Goal: Task Accomplishment & Management: Manage account settings

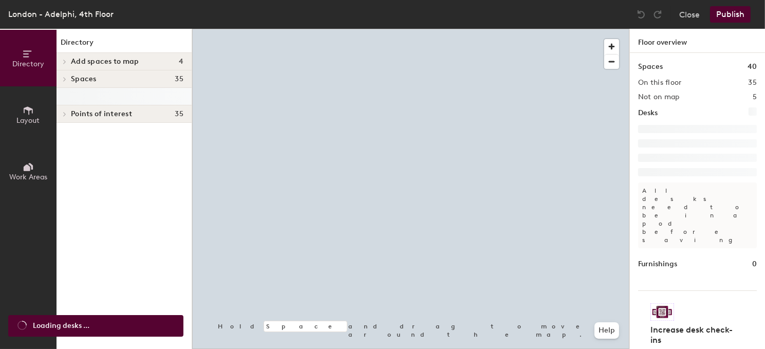
click at [80, 8] on div "London - Adelphi, 4th Floor" at bounding box center [60, 14] width 105 height 13
click at [72, 18] on div "London - Adelphi, 4th Floor" at bounding box center [60, 14] width 105 height 13
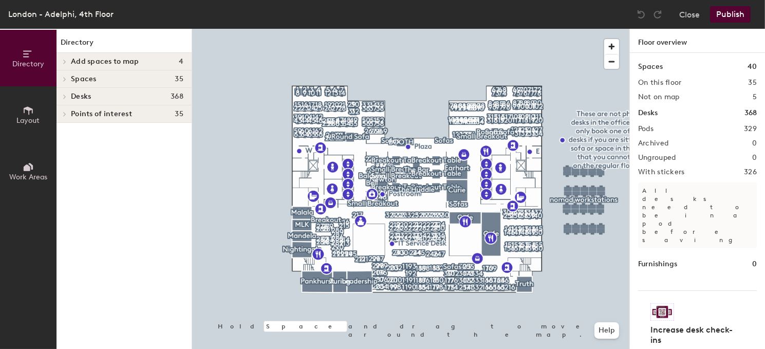
click at [78, 14] on div "London - Adelphi, 4th Floor" at bounding box center [60, 14] width 105 height 13
click at [110, 14] on div "London - Adelphi, 4th Floor" at bounding box center [60, 14] width 105 height 13
click at [686, 11] on button "Close" at bounding box center [689, 14] width 21 height 16
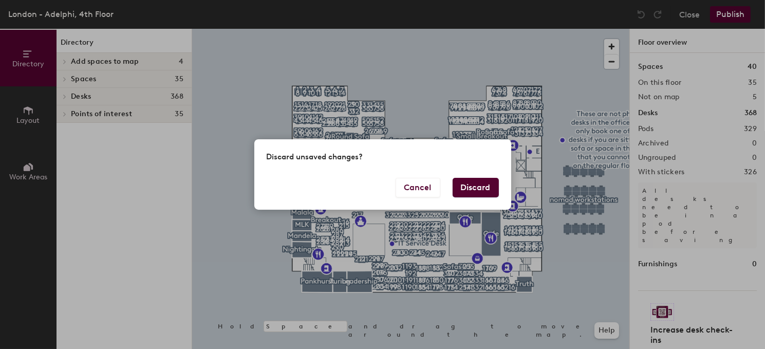
click at [476, 188] on button "Discard" at bounding box center [475, 188] width 46 height 20
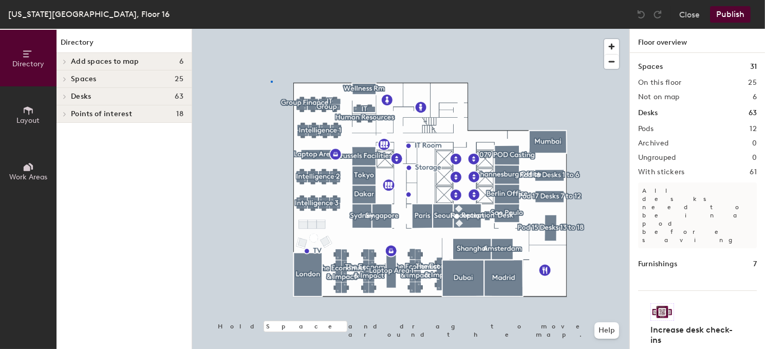
click at [271, 29] on div at bounding box center [410, 29] width 437 height 0
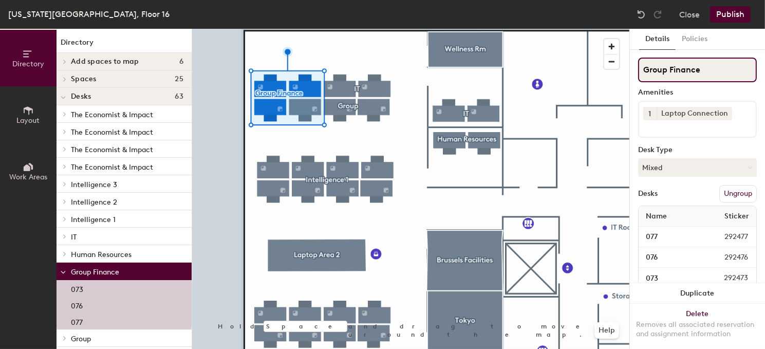
drag, startPoint x: 700, startPoint y: 68, endPoint x: 635, endPoint y: 64, distance: 64.4
click at [635, 64] on div "Details Policies Group Finance Amenities 1 Laptop Connection Desk Type Mixed De…" at bounding box center [697, 189] width 135 height 320
type input "Desk"
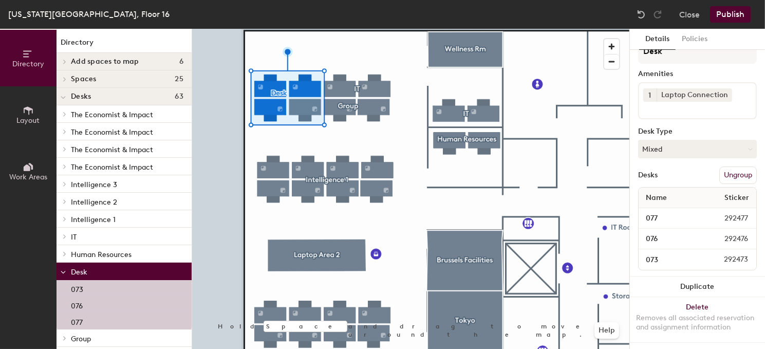
scroll to position [27, 0]
click at [732, 18] on button "Publish" at bounding box center [730, 14] width 41 height 16
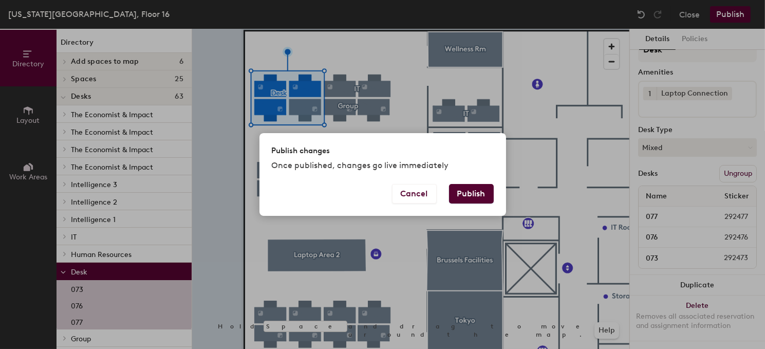
click at [463, 200] on button "Publish" at bounding box center [471, 194] width 45 height 20
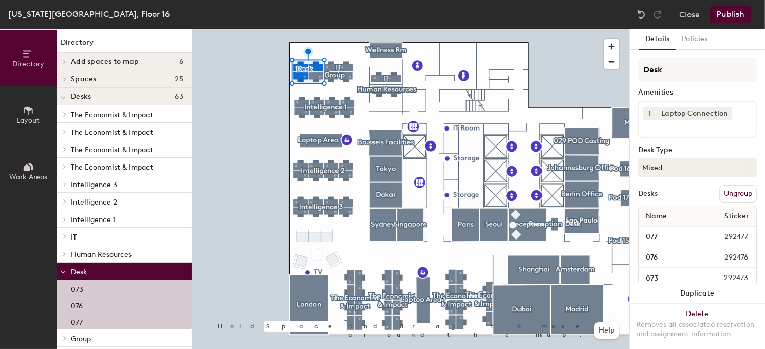
click at [735, 195] on button "Ungroup" at bounding box center [737, 193] width 37 height 17
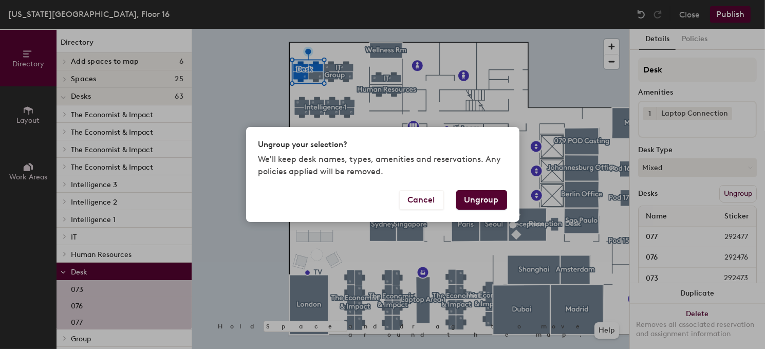
click at [476, 195] on button "Ungroup" at bounding box center [481, 200] width 51 height 20
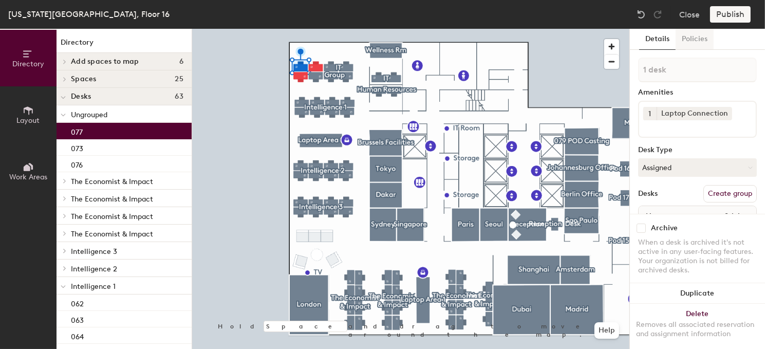
click at [697, 43] on button "Policies" at bounding box center [694, 39] width 38 height 21
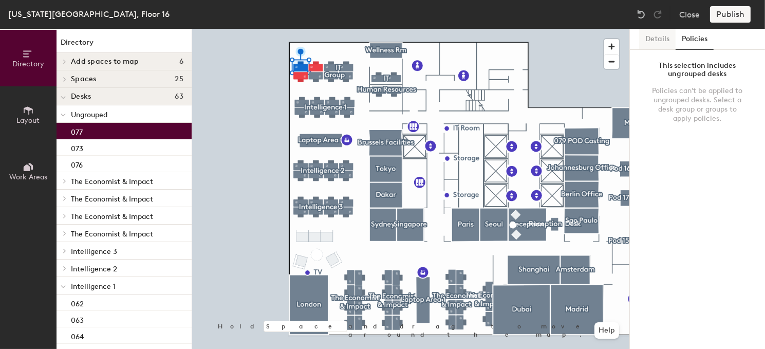
click at [648, 44] on button "Details" at bounding box center [657, 39] width 36 height 21
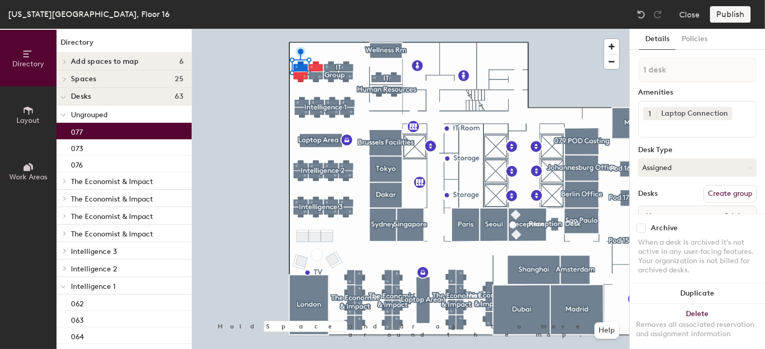
click at [97, 131] on div "077" at bounding box center [123, 131] width 135 height 16
click at [98, 131] on div "077" at bounding box center [123, 131] width 135 height 16
click at [654, 41] on button "Details" at bounding box center [657, 39] width 36 height 21
click at [714, 192] on button "Create group" at bounding box center [729, 193] width 53 height 17
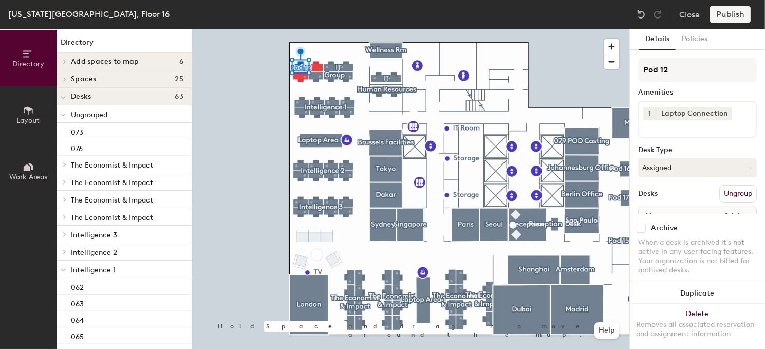
drag, startPoint x: 669, startPoint y: 69, endPoint x: 635, endPoint y: 75, distance: 35.1
click at [635, 75] on div "Details Policies Pod 12 Amenities 1 Laptop Connection Desk Type Assigned Desks …" at bounding box center [697, 189] width 135 height 320
click at [651, 69] on input "Pod 12" at bounding box center [697, 70] width 119 height 25
drag, startPoint x: 669, startPoint y: 68, endPoint x: 641, endPoint y: 75, distance: 29.1
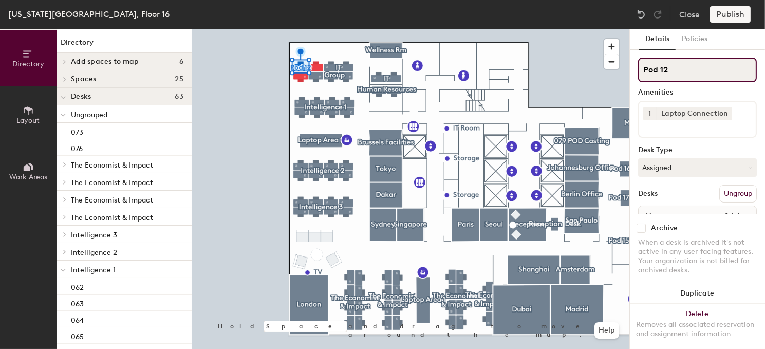
click at [641, 75] on input "Pod 12" at bounding box center [697, 70] width 119 height 25
type input "Finance"
click at [719, 144] on div "Finance Amenities 1 Laptop Connection Desk Type Assigned Desks Ungroup Name Sti…" at bounding box center [697, 156] width 119 height 196
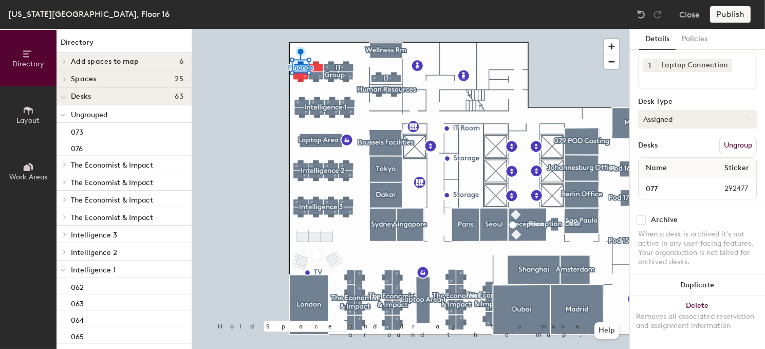
scroll to position [55, 0]
click at [726, 14] on div "Publish" at bounding box center [733, 14] width 47 height 16
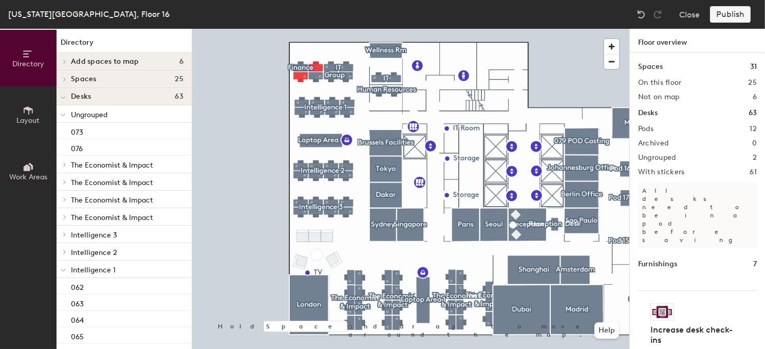
click at [725, 15] on div "Publish" at bounding box center [733, 14] width 47 height 16
click at [725, 14] on div "Publish" at bounding box center [733, 14] width 47 height 16
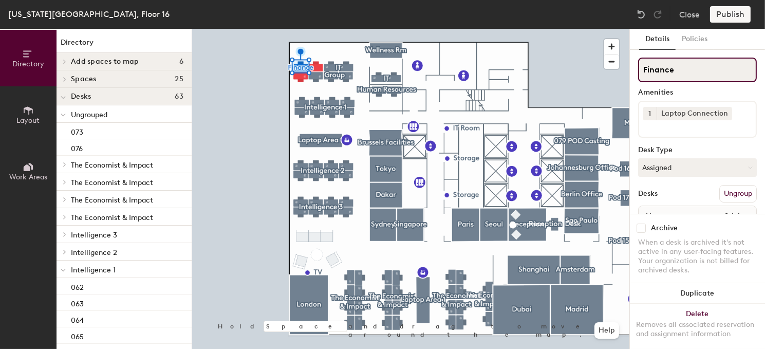
click at [600, 78] on div "Directory Layout Work Areas Directory Add spaces to map 6 Conference room 1 Fac…" at bounding box center [382, 189] width 765 height 320
type input "77"
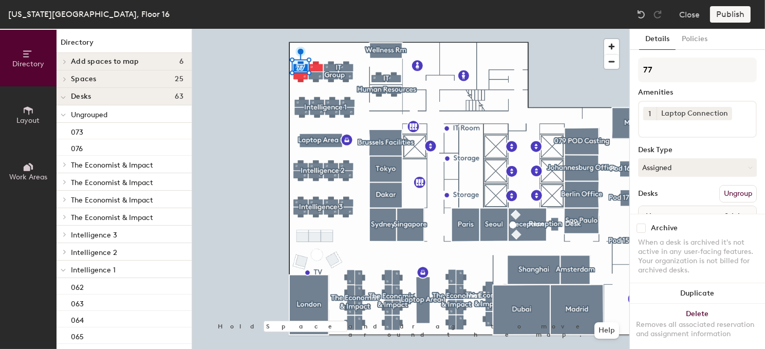
click at [693, 102] on div "1 Laptop Connection" at bounding box center [697, 119] width 119 height 37
click at [724, 12] on div "Publish" at bounding box center [733, 14] width 47 height 16
click at [729, 14] on div "Publish" at bounding box center [733, 14] width 47 height 16
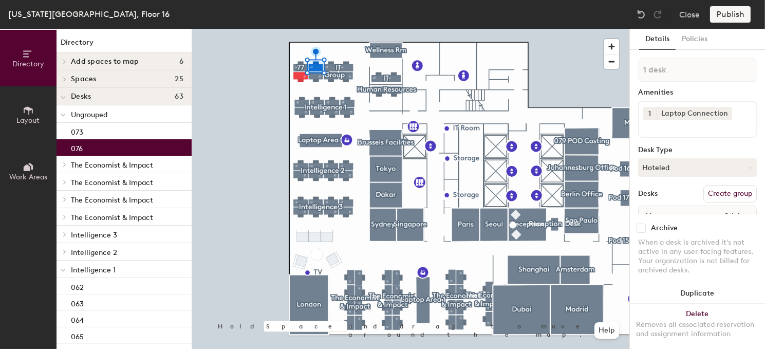
click at [313, 29] on div at bounding box center [410, 29] width 437 height 0
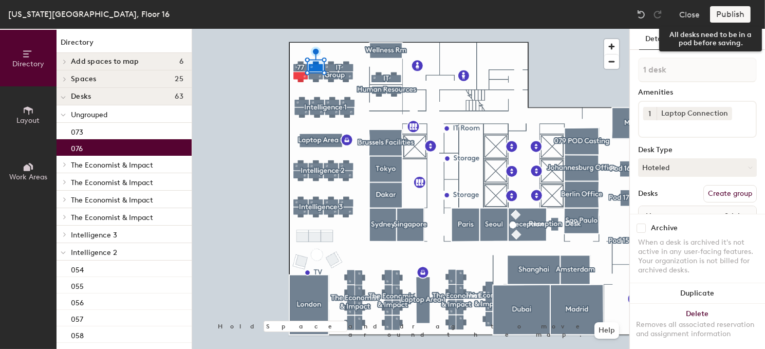
click at [726, 16] on div "Publish" at bounding box center [733, 14] width 47 height 16
click at [726, 15] on div "Publish" at bounding box center [733, 14] width 47 height 16
click at [267, 29] on div at bounding box center [410, 29] width 437 height 0
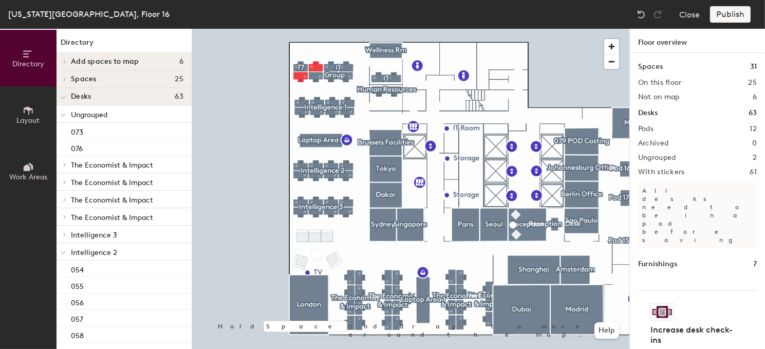
click at [24, 14] on div "New York City, Floor 16" at bounding box center [88, 14] width 161 height 13
click at [679, 8] on button "Close" at bounding box center [689, 14] width 21 height 16
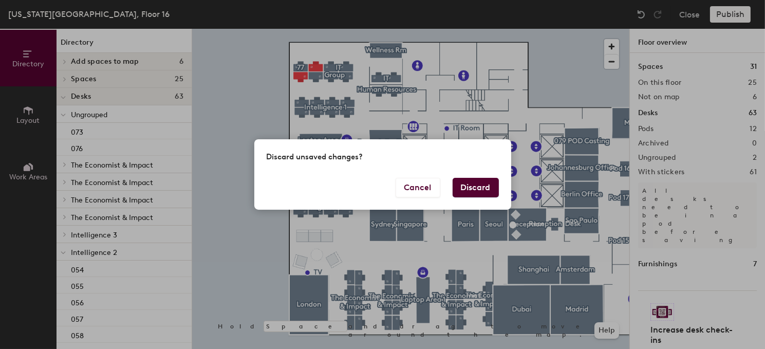
click at [465, 191] on button "Discard" at bounding box center [475, 188] width 46 height 20
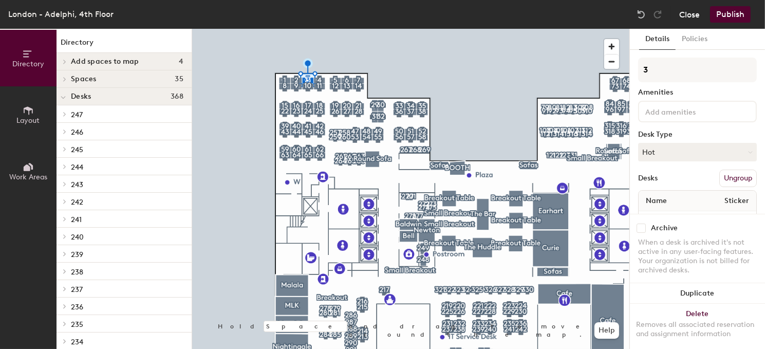
click at [693, 14] on button "Close" at bounding box center [689, 14] width 21 height 16
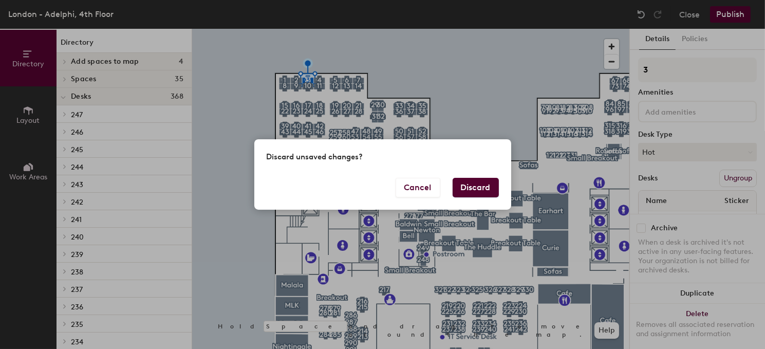
click at [468, 184] on button "Discard" at bounding box center [475, 188] width 46 height 20
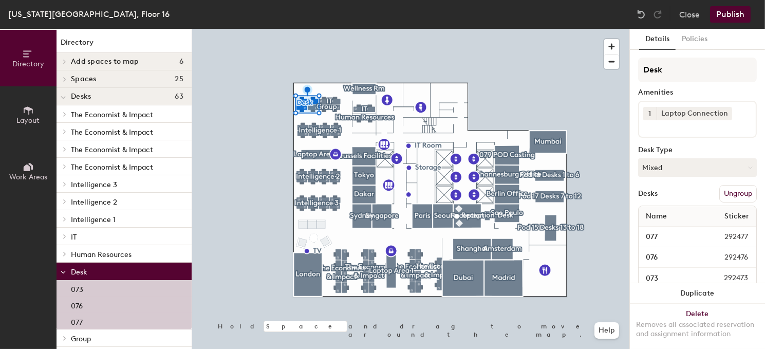
click at [728, 190] on button "Ungroup" at bounding box center [737, 193] width 37 height 17
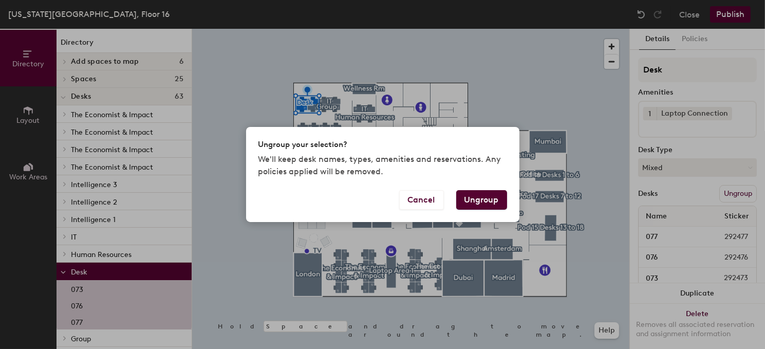
click at [483, 198] on button "Ungroup" at bounding box center [481, 200] width 51 height 20
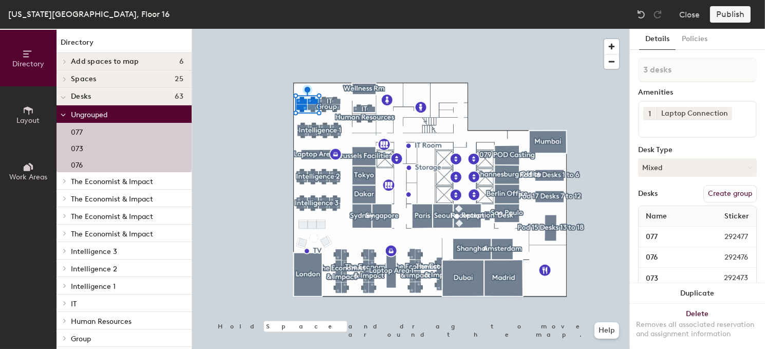
click at [250, 29] on div at bounding box center [410, 29] width 437 height 0
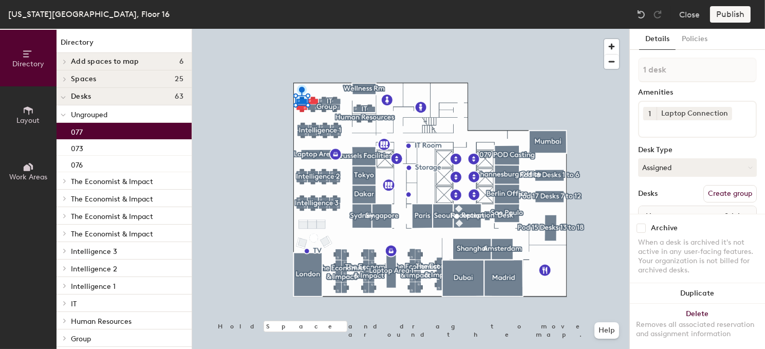
click at [706, 194] on button "Create group" at bounding box center [729, 193] width 53 height 17
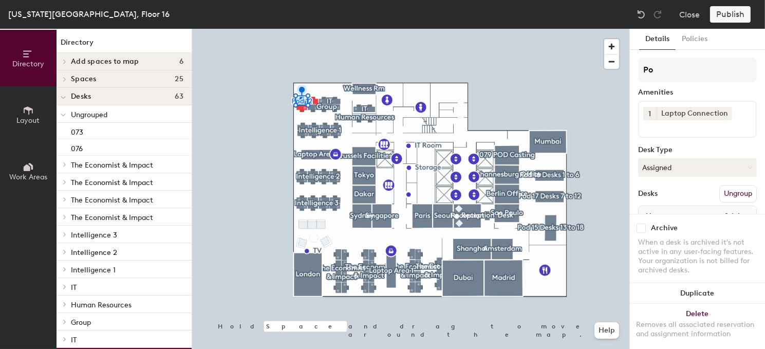
type input "P"
type input "77"
click at [730, 15] on div "Publish" at bounding box center [733, 14] width 47 height 16
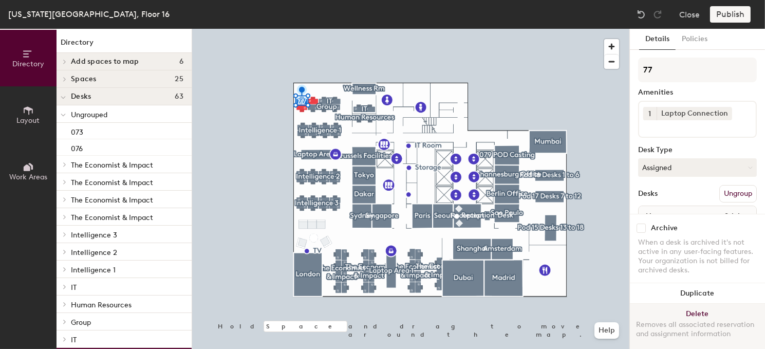
click at [469, 29] on div at bounding box center [410, 29] width 437 height 0
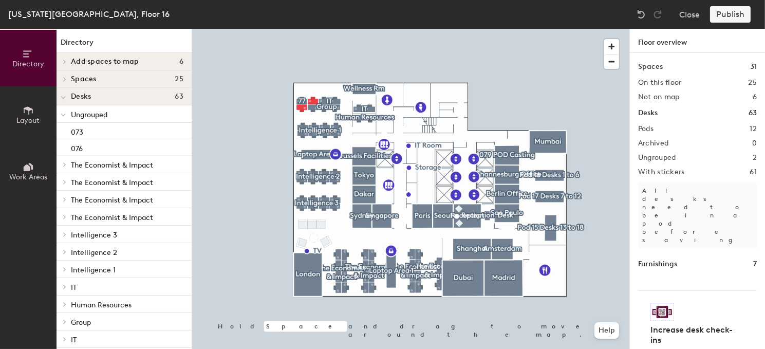
click at [731, 13] on div "Publish" at bounding box center [733, 14] width 47 height 16
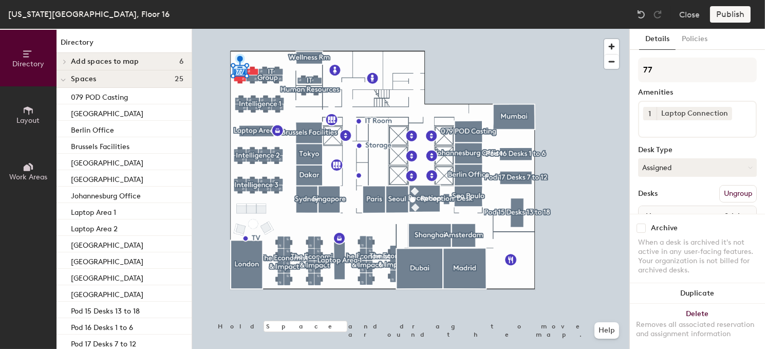
click at [212, 29] on div at bounding box center [410, 29] width 437 height 0
click at [715, 193] on button "Create group" at bounding box center [729, 193] width 53 height 17
drag, startPoint x: 669, startPoint y: 67, endPoint x: 648, endPoint y: 37, distance: 36.5
click at [639, 56] on div "Details Policies Pod 13 Amenities 1 Laptop Connection Desk Type Hoteled Desks U…" at bounding box center [697, 189] width 135 height 320
type input "76"
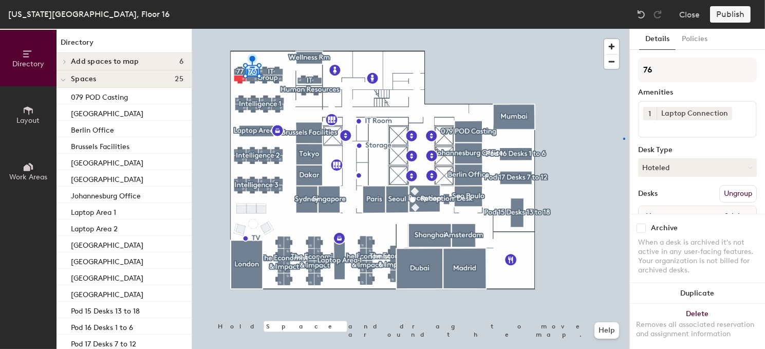
click at [624, 29] on div at bounding box center [410, 29] width 437 height 0
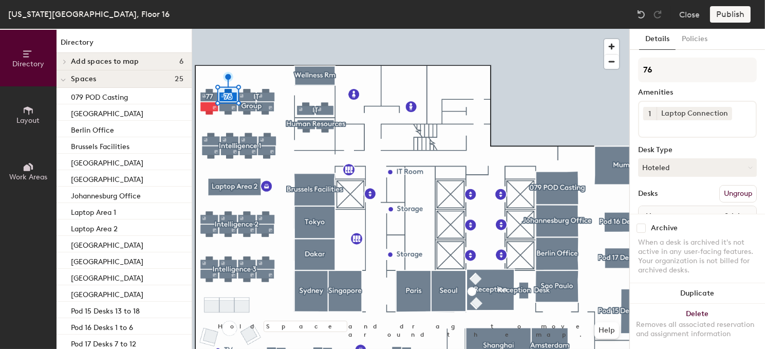
click at [573, 29] on div at bounding box center [410, 29] width 437 height 0
click at [667, 161] on button "Assigned" at bounding box center [697, 167] width 119 height 18
click at [665, 226] on div "Hoteled" at bounding box center [689, 229] width 103 height 15
click at [704, 223] on div "Archive" at bounding box center [697, 227] width 119 height 9
click at [730, 13] on div "Publish" at bounding box center [733, 14] width 47 height 16
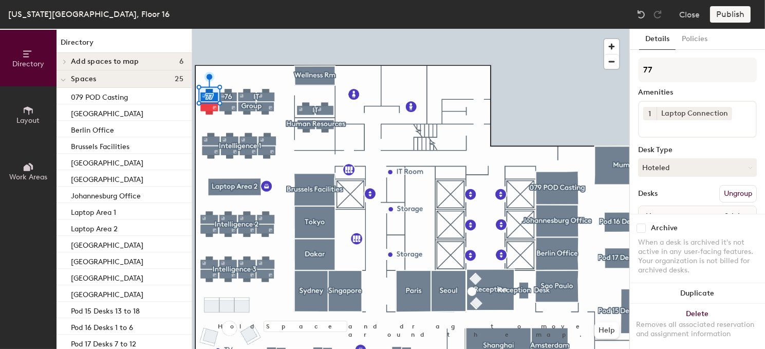
click at [228, 29] on div at bounding box center [410, 29] width 437 height 0
click at [244, 29] on div at bounding box center [410, 29] width 437 height 0
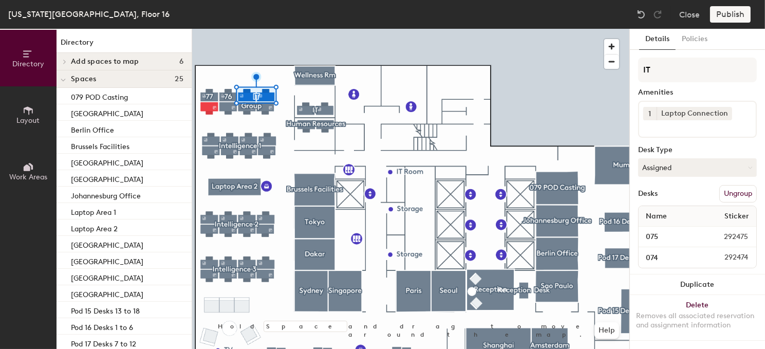
click at [727, 196] on button "Ungroup" at bounding box center [737, 193] width 37 height 17
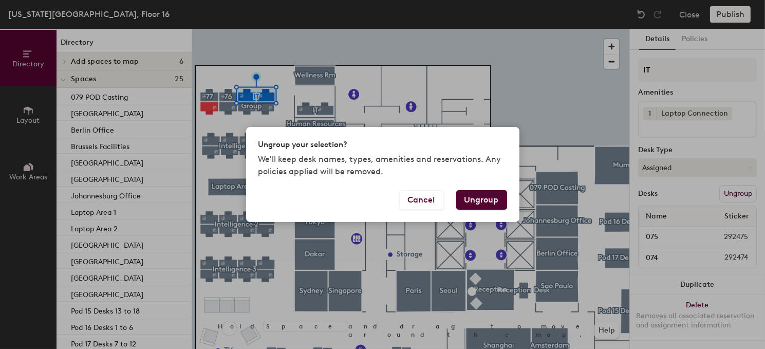
click at [495, 201] on button "Ungroup" at bounding box center [481, 200] width 51 height 20
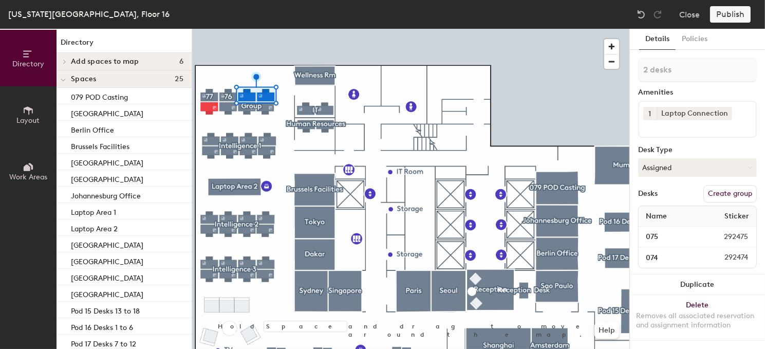
type input "1 desk"
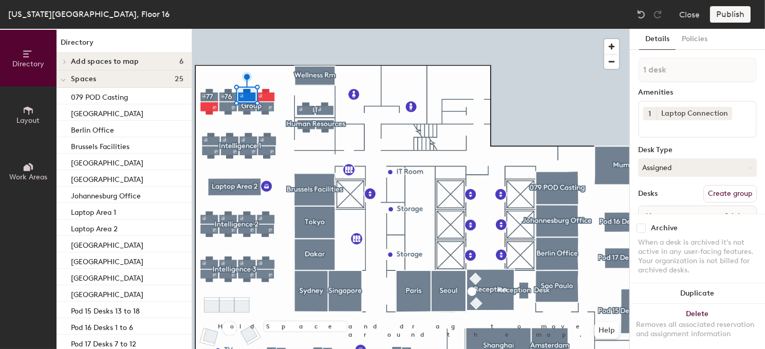
click at [727, 195] on button "Create group" at bounding box center [729, 193] width 53 height 17
click at [620, 72] on div "Directory Layout Work Areas Directory Add spaces to map 6 Conference room 1 Fac…" at bounding box center [382, 189] width 765 height 320
type input "75"
click at [694, 223] on div "Archive" at bounding box center [697, 227] width 119 height 9
click at [689, 164] on button "Assigned" at bounding box center [697, 167] width 119 height 18
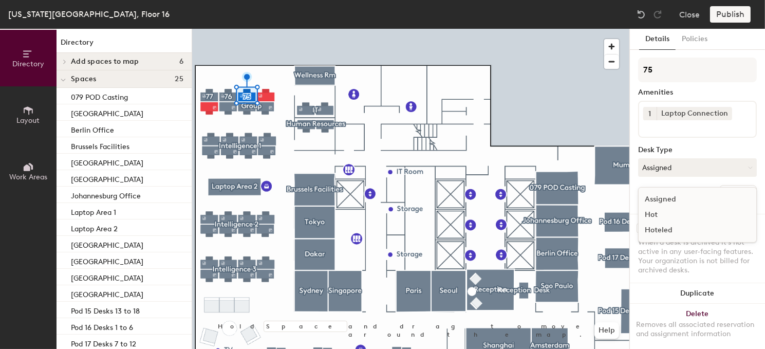
click at [670, 229] on div "Hoteled" at bounding box center [689, 229] width 103 height 15
click at [695, 39] on button "Policies" at bounding box center [694, 39] width 38 height 21
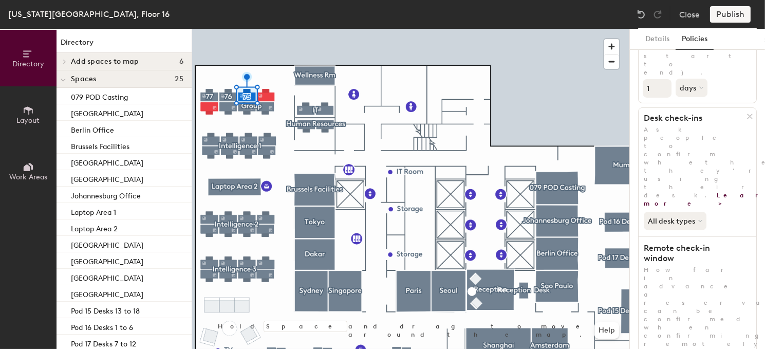
scroll to position [267, 0]
click at [733, 17] on div "Publish" at bounding box center [733, 14] width 47 height 16
click at [602, 29] on div at bounding box center [410, 29] width 437 height 0
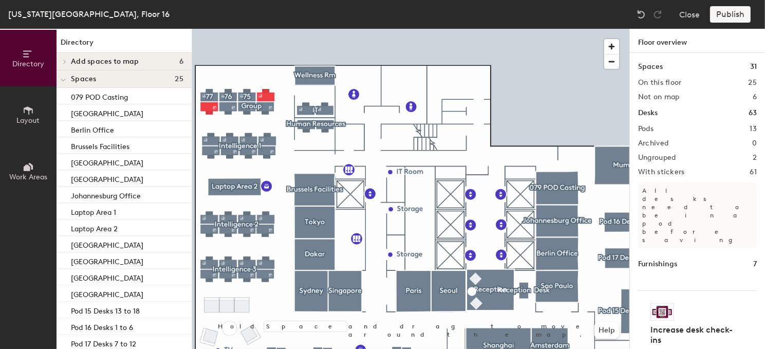
click at [727, 15] on div "Publish" at bounding box center [733, 14] width 47 height 16
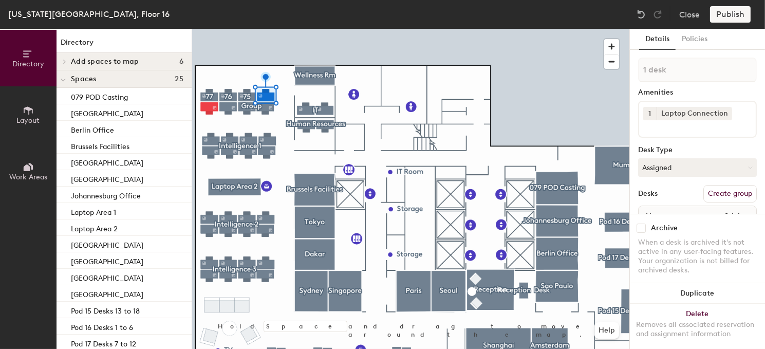
click at [720, 191] on button "Create group" at bounding box center [729, 193] width 53 height 17
click at [617, 75] on div "Directory Layout Work Areas Directory Add spaces to map 6 Conference room 1 Fac…" at bounding box center [382, 189] width 765 height 320
type input "74"
click at [687, 167] on button "Assigned" at bounding box center [697, 167] width 119 height 18
click at [671, 226] on div "Hoteled" at bounding box center [689, 229] width 103 height 15
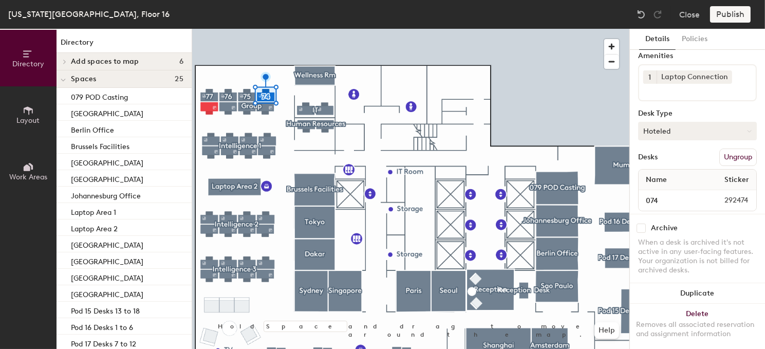
scroll to position [55, 0]
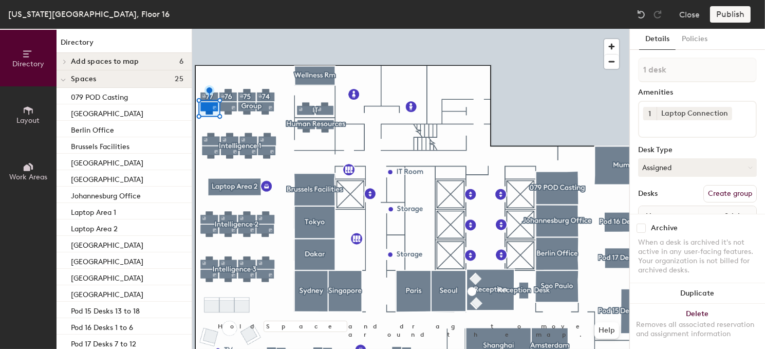
click at [723, 198] on button "Create group" at bounding box center [729, 193] width 53 height 17
click at [600, 64] on div "Directory Layout Work Areas Directory Add spaces to map 6 Conference room 1 Fac…" at bounding box center [382, 189] width 765 height 320
type input "73"
click at [693, 167] on button "Assigned" at bounding box center [697, 167] width 119 height 18
click at [682, 226] on div "Hoteled" at bounding box center [689, 229] width 103 height 15
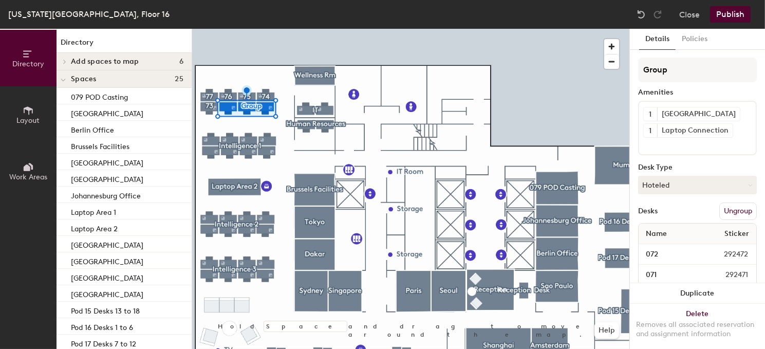
click at [726, 212] on button "Ungroup" at bounding box center [737, 210] width 37 height 17
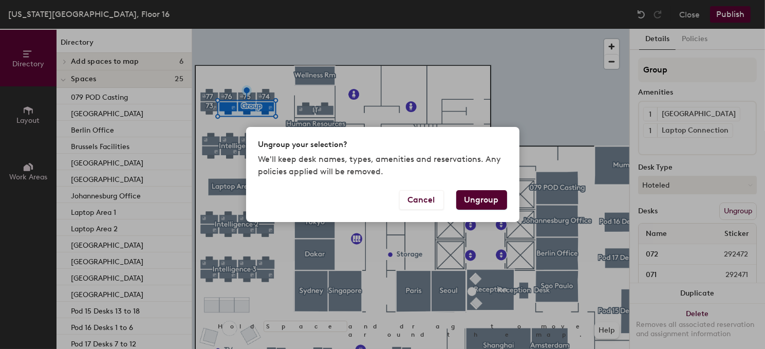
click at [476, 198] on button "Ungroup" at bounding box center [481, 200] width 51 height 20
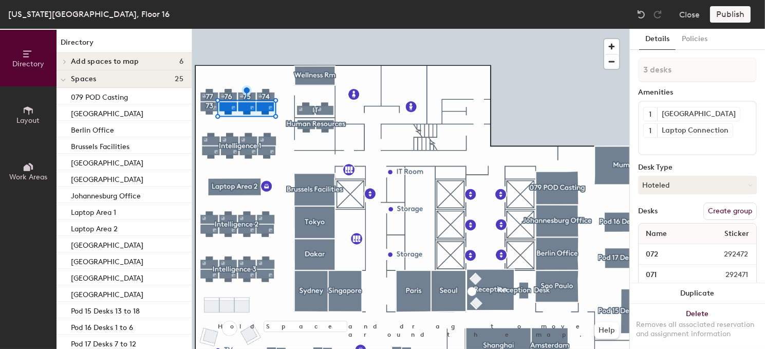
click at [712, 209] on button "Create group" at bounding box center [729, 210] width 53 height 17
drag, startPoint x: 675, startPoint y: 72, endPoint x: 607, endPoint y: 63, distance: 68.4
click at [607, 63] on div "Directory Layout Work Areas Directory Add spaces to map 6 Conference room 1 Fac…" at bounding box center [382, 189] width 765 height 320
type input "72"
click at [217, 29] on div at bounding box center [410, 29] width 437 height 0
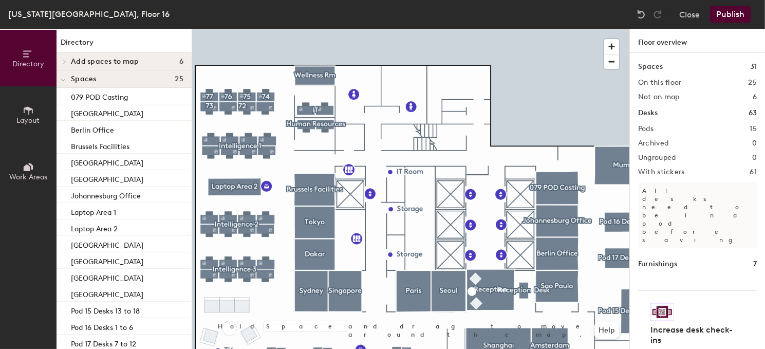
click at [232, 29] on div at bounding box center [410, 29] width 437 height 0
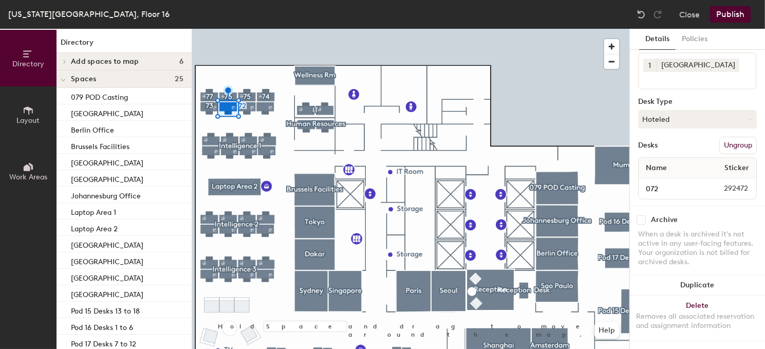
click at [247, 29] on div at bounding box center [410, 29] width 437 height 0
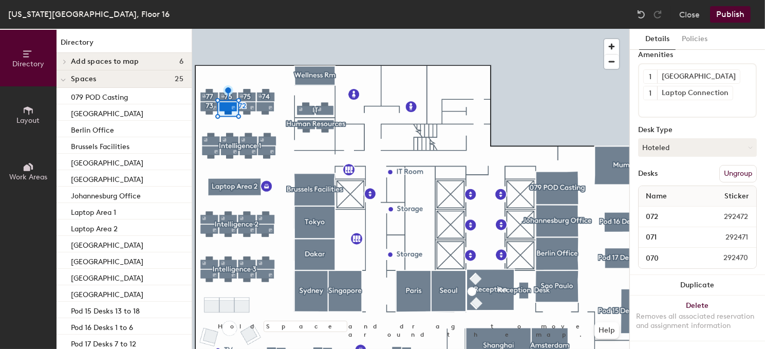
scroll to position [44, 0]
click at [719, 165] on button "Ungroup" at bounding box center [737, 173] width 37 height 17
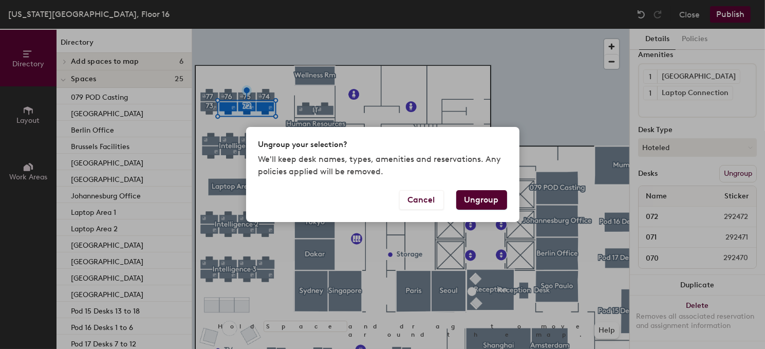
click at [476, 194] on button "Ungroup" at bounding box center [481, 200] width 51 height 20
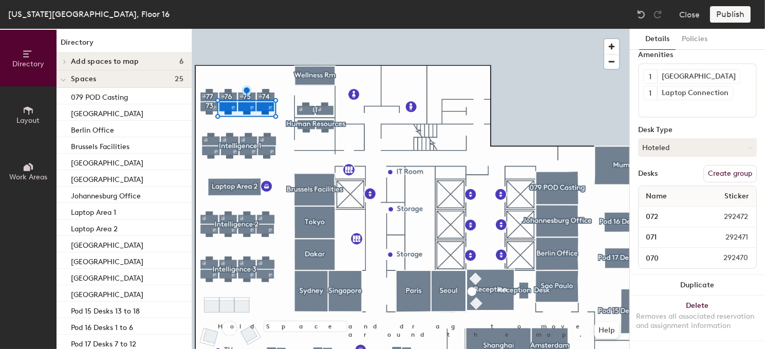
type input "1 desk"
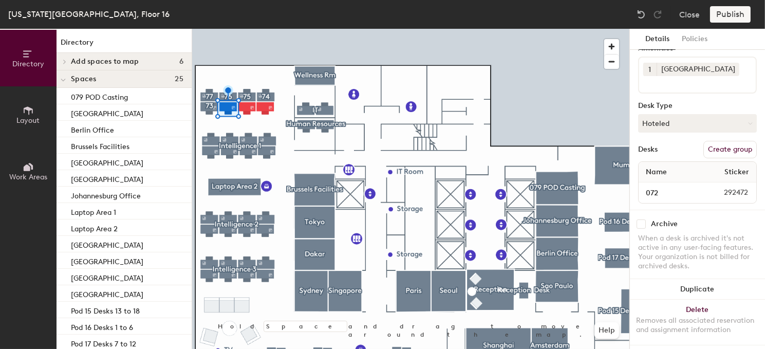
click at [245, 29] on div at bounding box center [410, 29] width 437 height 0
click at [266, 29] on div at bounding box center [410, 29] width 437 height 0
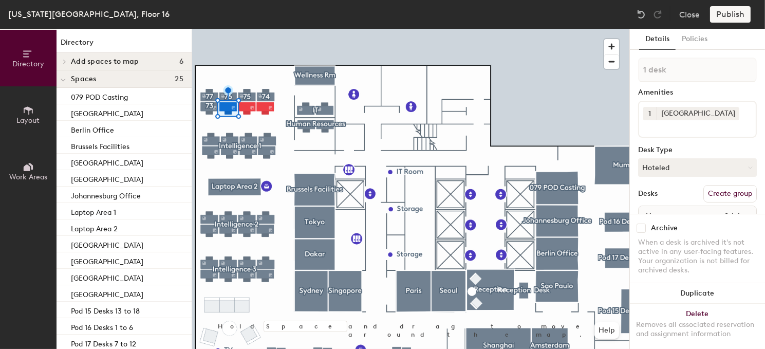
scroll to position [55, 0]
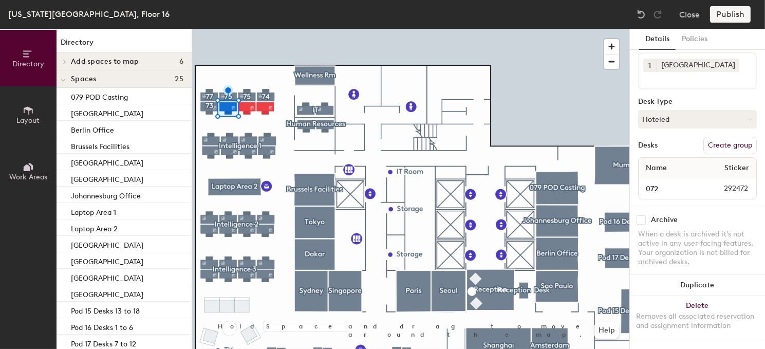
click at [724, 137] on button "Create group" at bounding box center [729, 145] width 53 height 17
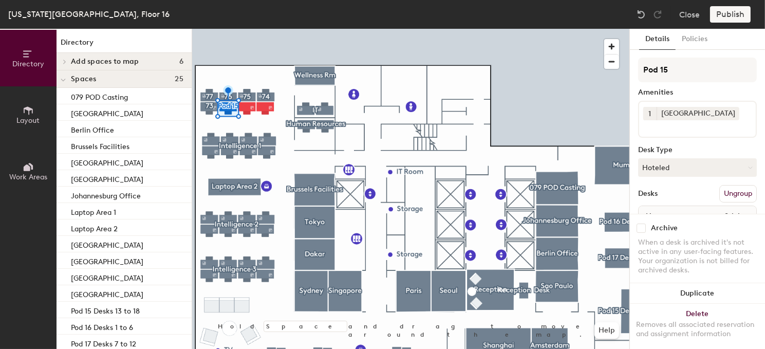
click at [597, 75] on div "Directory Layout Work Areas Directory Add spaces to map 6 Conference room 1 Fac…" at bounding box center [382, 189] width 765 height 320
type input "72"
drag, startPoint x: 682, startPoint y: 70, endPoint x: 630, endPoint y: 133, distance: 81.0
click at [589, 29] on div at bounding box center [410, 29] width 437 height 0
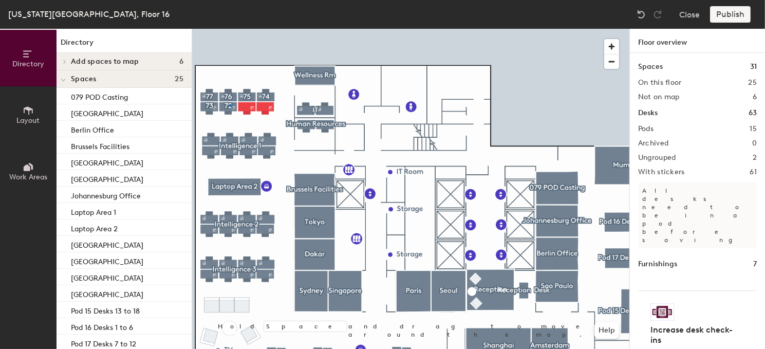
click at [230, 29] on div at bounding box center [410, 29] width 437 height 0
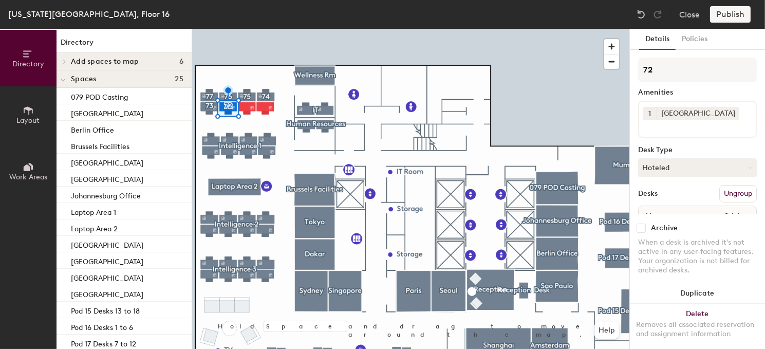
click at [246, 29] on div at bounding box center [410, 29] width 437 height 0
click at [716, 190] on button "Create group" at bounding box center [729, 193] width 53 height 17
click at [572, 65] on div "Directory Layout Work Areas Directory Add spaces to map 6 Conference room 1 Fac…" at bounding box center [382, 189] width 765 height 320
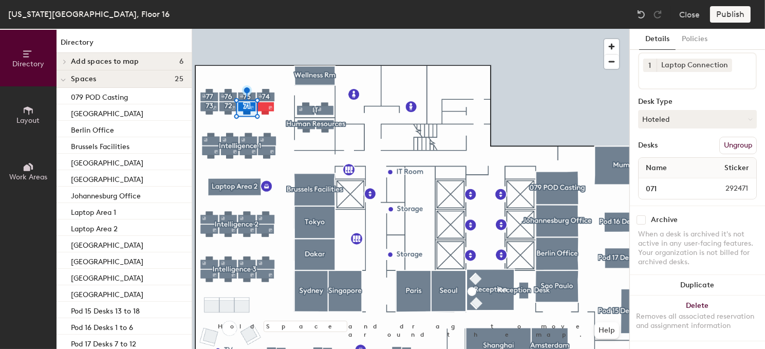
type input "71"
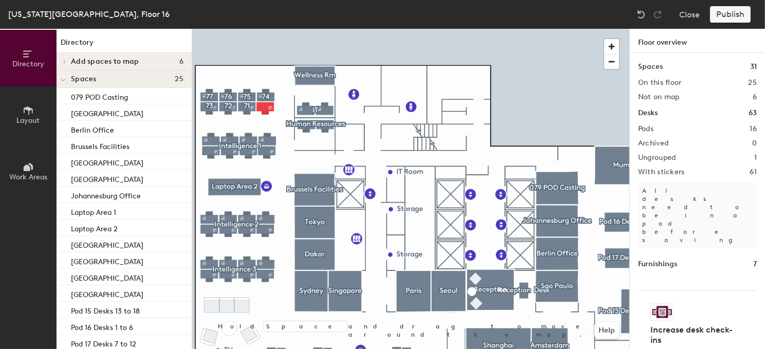
click at [266, 29] on div at bounding box center [410, 29] width 437 height 0
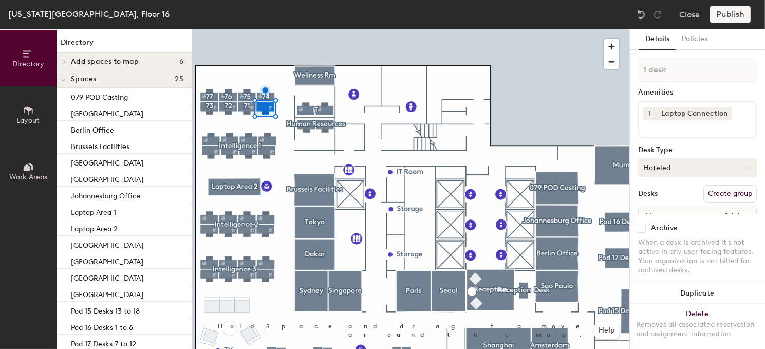
drag, startPoint x: 710, startPoint y: 193, endPoint x: 708, endPoint y: 171, distance: 21.7
click at [710, 191] on button "Create group" at bounding box center [729, 193] width 53 height 17
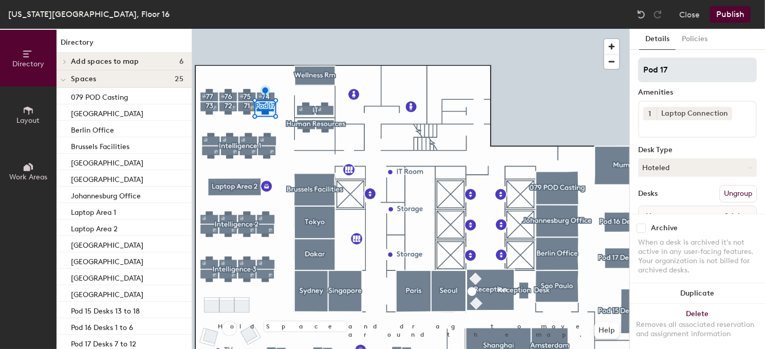
click at [589, 73] on div "Directory Layout Work Areas Directory Add spaces to map 6 Conference room 1 Fac…" at bounding box center [382, 189] width 765 height 320
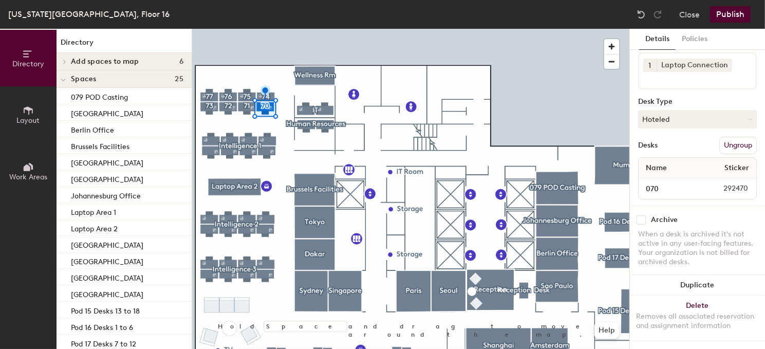
type input "70"
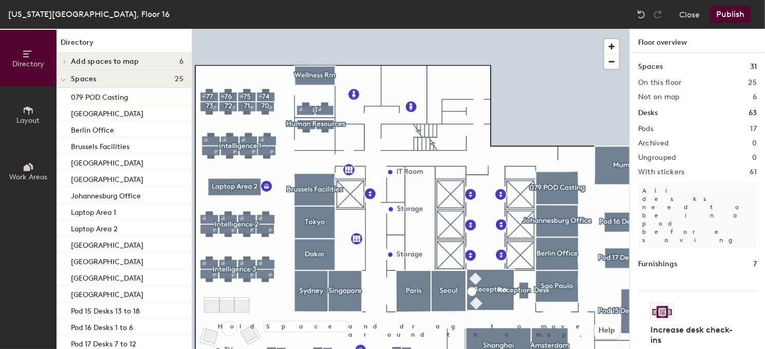
click at [740, 13] on button "Publish" at bounding box center [730, 14] width 41 height 16
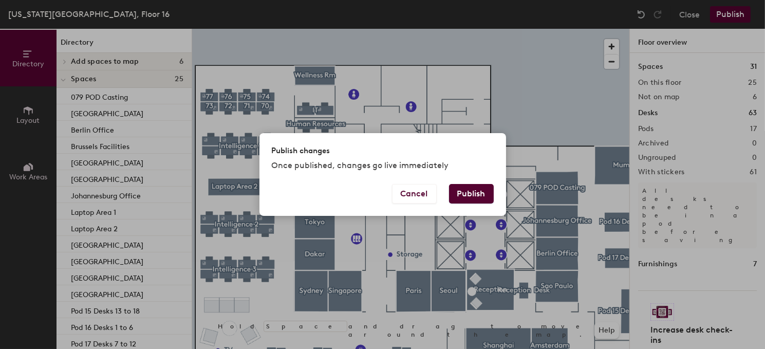
click at [481, 197] on button "Publish" at bounding box center [471, 194] width 45 height 20
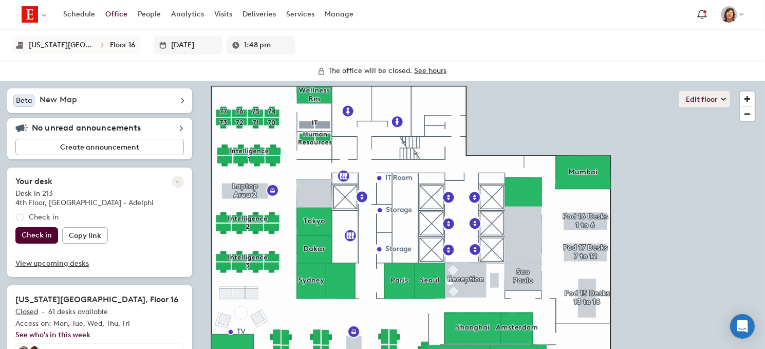
click at [694, 102] on button "Edit floor" at bounding box center [703, 99] width 51 height 16
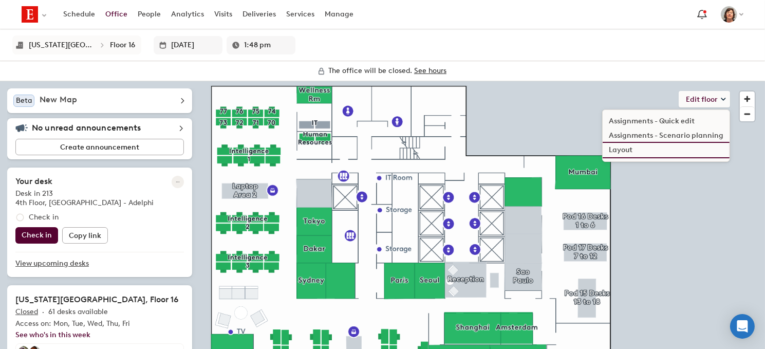
click at [628, 150] on li "Layout" at bounding box center [665, 150] width 127 height 14
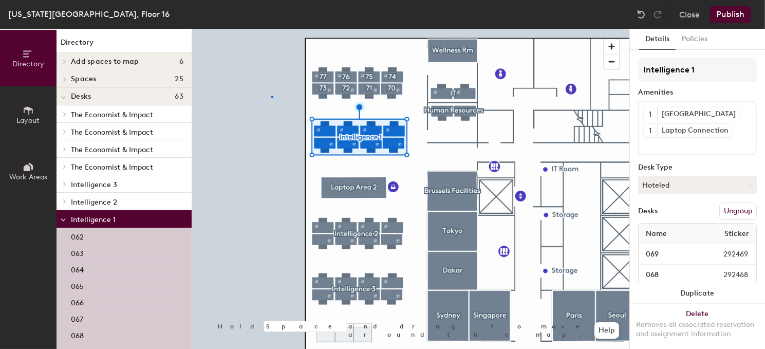
click at [272, 29] on div at bounding box center [410, 29] width 437 height 0
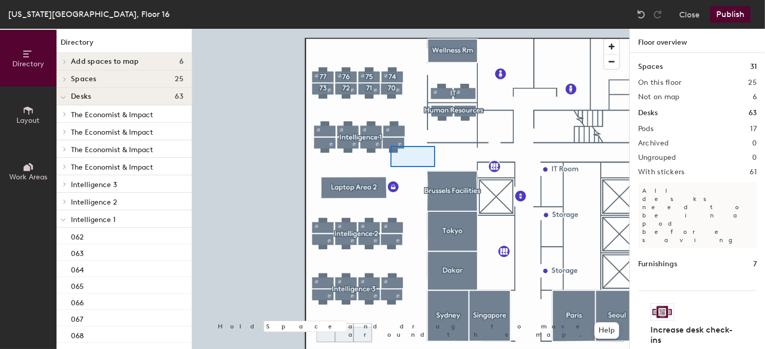
click at [409, 29] on div at bounding box center [410, 29] width 437 height 0
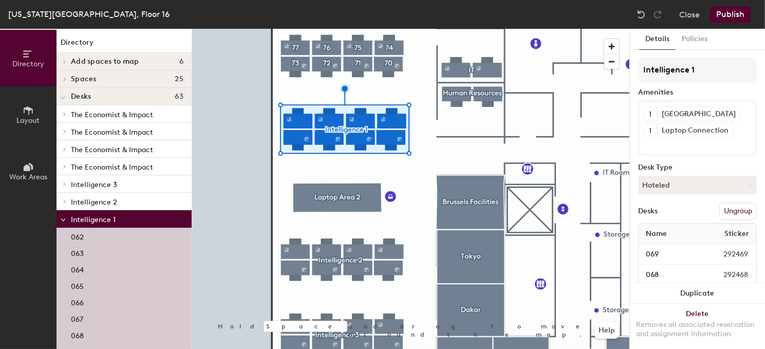
click at [733, 212] on button "Ungroup" at bounding box center [737, 210] width 37 height 17
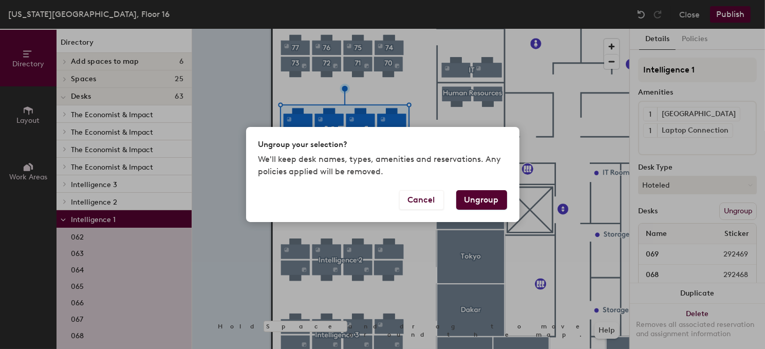
click at [498, 203] on button "Ungroup" at bounding box center [481, 200] width 51 height 20
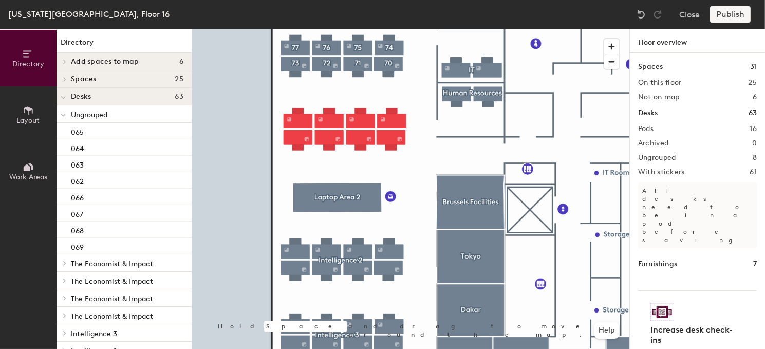
click at [293, 29] on div at bounding box center [410, 29] width 437 height 0
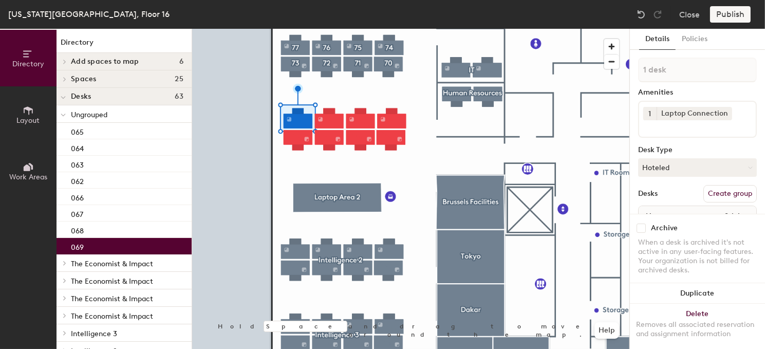
drag, startPoint x: 719, startPoint y: 194, endPoint x: 670, endPoint y: 149, distance: 65.8
click at [719, 194] on button "Create group" at bounding box center [729, 193] width 53 height 17
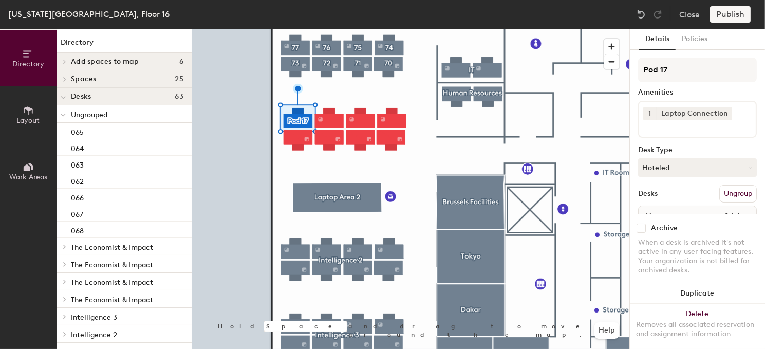
click at [594, 75] on div "Directory Layout Work Areas Directory Add spaces to map 6 Conference room 1 Fac…" at bounding box center [382, 189] width 765 height 320
click at [686, 69] on input "Pod 17" at bounding box center [697, 70] width 119 height 25
click at [664, 72] on input "Pod 17" at bounding box center [697, 70] width 119 height 25
click at [624, 69] on div "Directory Layout Work Areas Directory Add spaces to map 6 Conference room 1 Fac…" at bounding box center [382, 189] width 765 height 320
click at [723, 193] on button "Ungroup" at bounding box center [737, 193] width 37 height 17
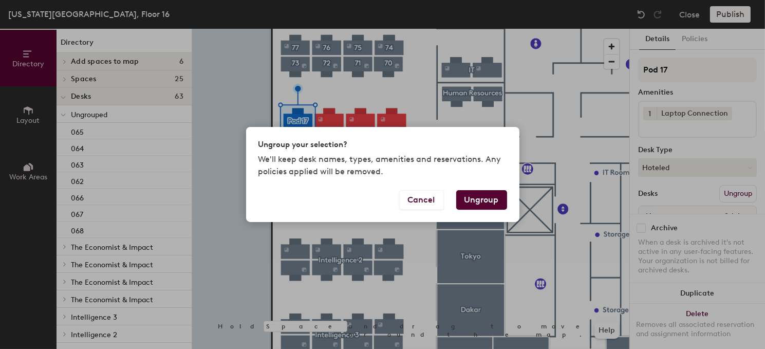
click at [478, 195] on button "Ungroup" at bounding box center [481, 200] width 51 height 20
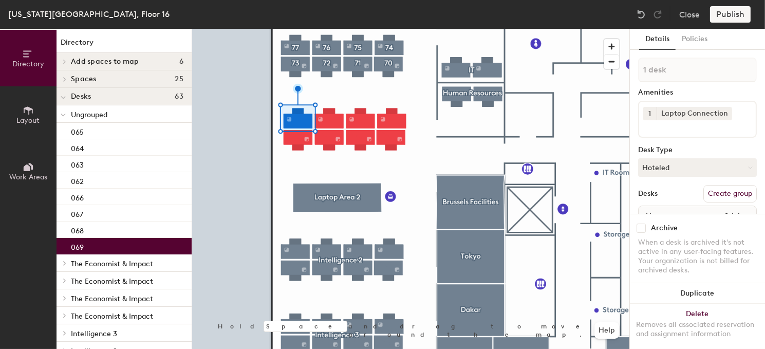
click at [719, 191] on button "Create group" at bounding box center [729, 193] width 53 height 17
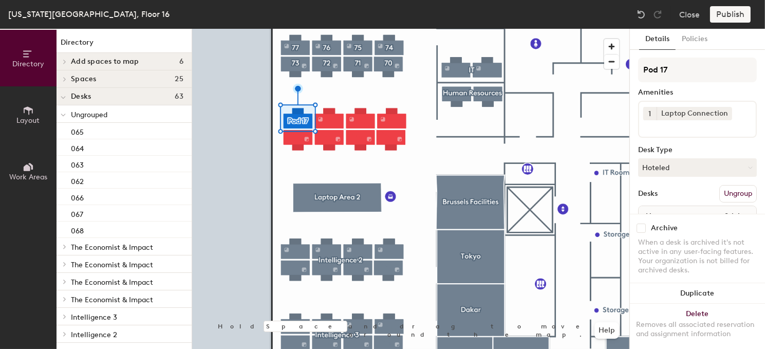
click at [620, 71] on div "Directory Layout Work Areas Directory Add spaces to map 6 Conference room 1 Fac…" at bounding box center [382, 189] width 765 height 320
click at [666, 71] on input "Pod 17" at bounding box center [697, 70] width 119 height 25
click at [620, 74] on div "Directory Layout Work Areas Directory Add spaces to map 6 Conference room 1 Fac…" at bounding box center [382, 189] width 765 height 320
type input "69"
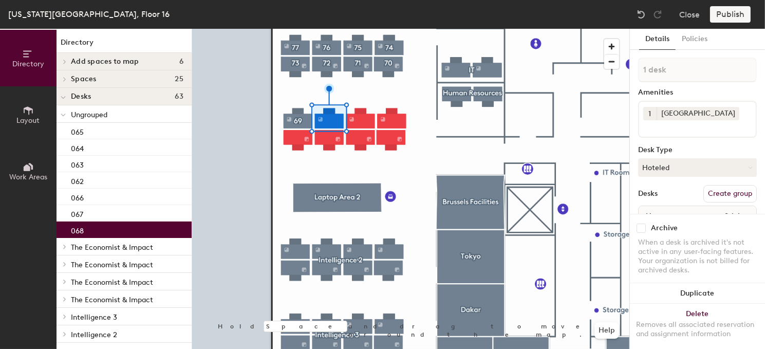
click at [706, 191] on button "Create group" at bounding box center [729, 193] width 53 height 17
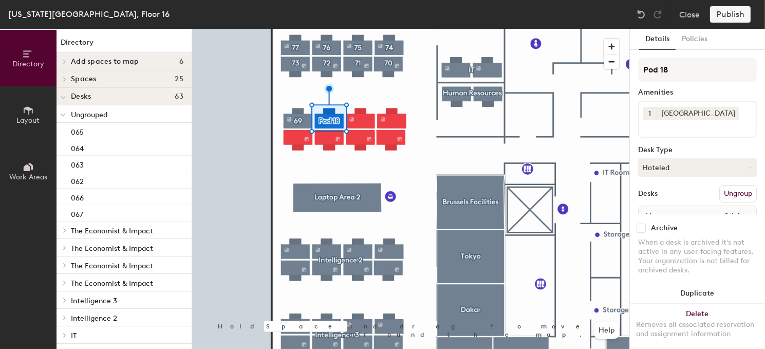
click at [613, 73] on div "Directory Layout Work Areas Directory Add spaces to map 6 Conference room 1 Fac…" at bounding box center [382, 189] width 765 height 320
type input "68"
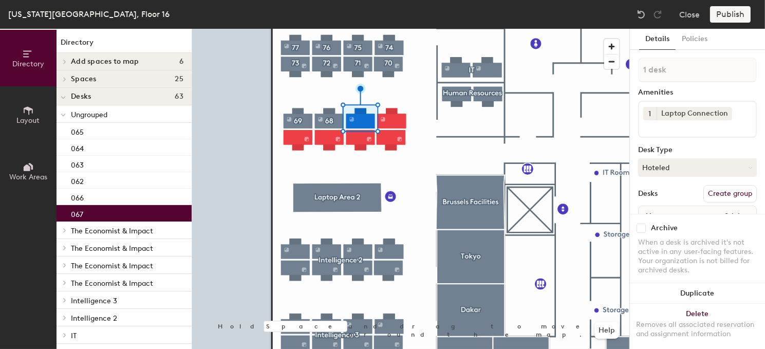
drag, startPoint x: 710, startPoint y: 193, endPoint x: 673, endPoint y: 134, distance: 69.5
click at [708, 188] on button "Create group" at bounding box center [729, 193] width 53 height 17
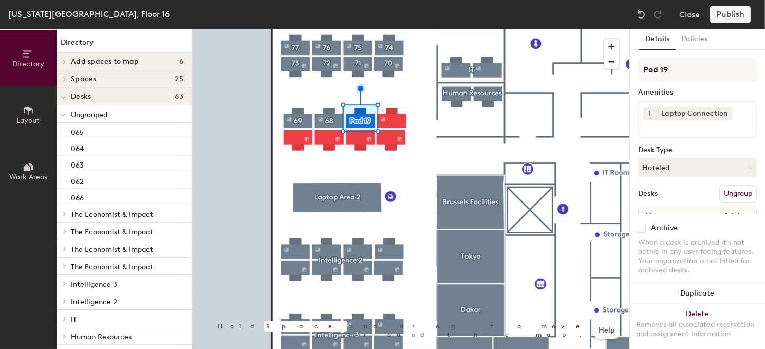
click at [600, 73] on div "Directory Layout Work Areas Directory Add spaces to map 6 Conference room 1 Fac…" at bounding box center [382, 189] width 765 height 320
type input "67"
drag, startPoint x: 671, startPoint y: 71, endPoint x: 451, endPoint y: 155, distance: 234.6
click at [451, 29] on div at bounding box center [410, 29] width 437 height 0
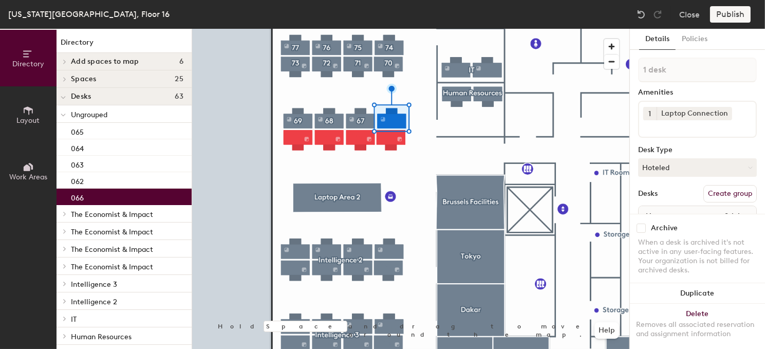
click at [717, 193] on button "Create group" at bounding box center [729, 193] width 53 height 17
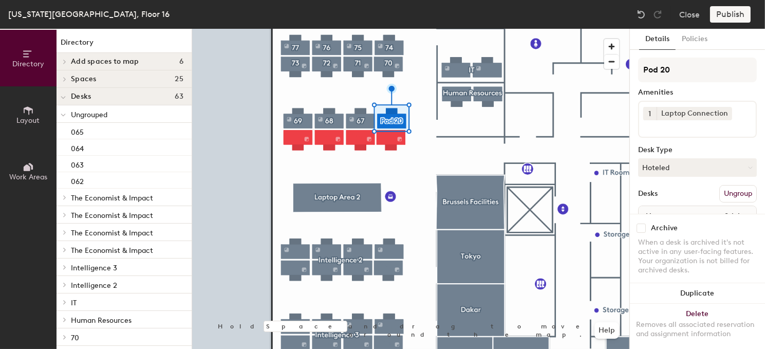
click at [582, 71] on div "Directory Layout Work Areas Directory Add spaces to map 6 Conference room 1 Fac…" at bounding box center [382, 189] width 765 height 320
type input "66"
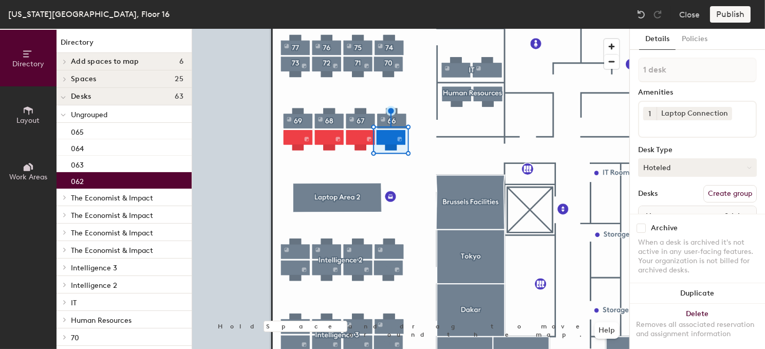
drag, startPoint x: 716, startPoint y: 195, endPoint x: 704, endPoint y: 170, distance: 28.0
click at [715, 191] on button "Create group" at bounding box center [729, 193] width 53 height 17
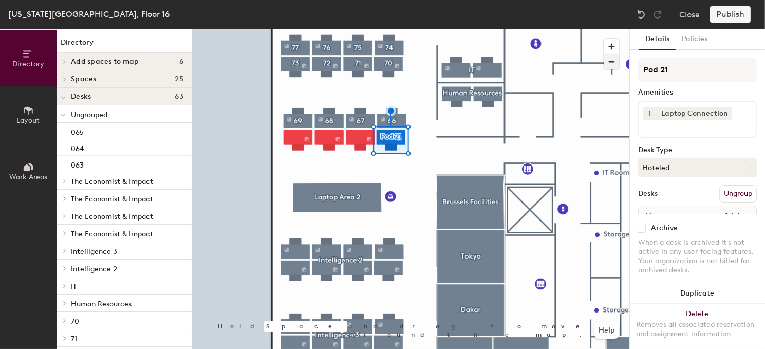
click at [564, 64] on div "Directory Layout Work Areas Directory Add spaces to map 6 Conference room 1 Fac…" at bounding box center [382, 189] width 765 height 320
type input "62"
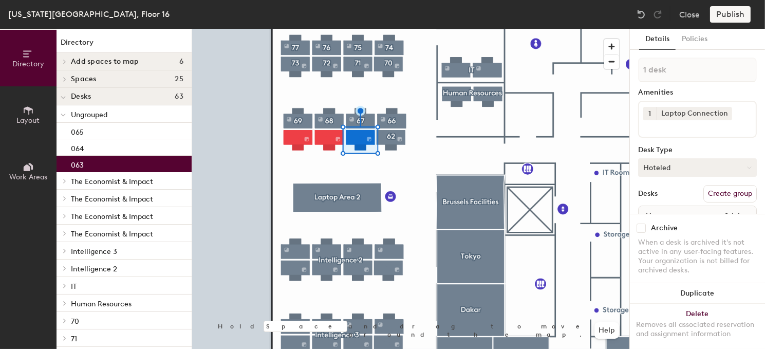
drag, startPoint x: 713, startPoint y: 191, endPoint x: 701, endPoint y: 172, distance: 22.9
click at [714, 191] on button "Create group" at bounding box center [729, 193] width 53 height 17
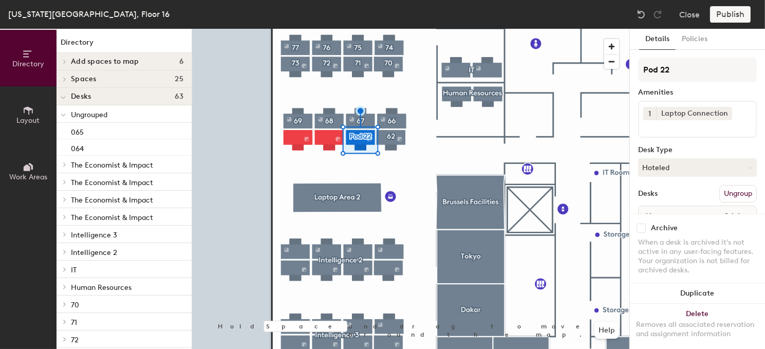
click at [577, 70] on div "Directory Layout Work Areas Directory Add spaces to map 6 Conference room 1 Fac…" at bounding box center [382, 189] width 765 height 320
type input "61"
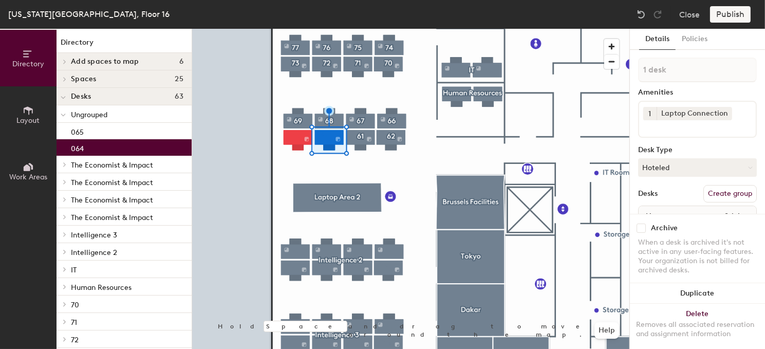
drag, startPoint x: 733, startPoint y: 195, endPoint x: 724, endPoint y: 155, distance: 40.5
click at [733, 191] on button "Create group" at bounding box center [729, 193] width 53 height 17
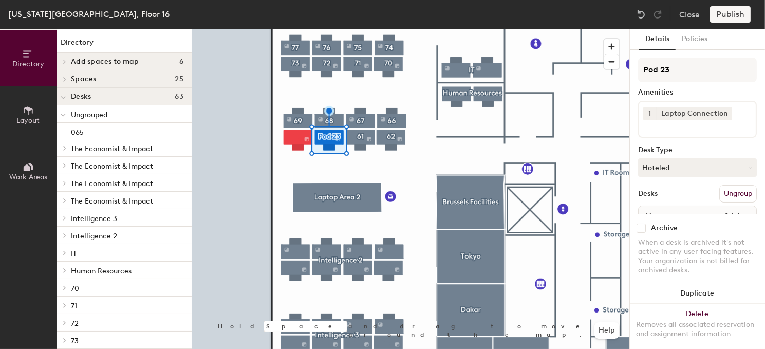
click at [601, 70] on div "Directory Layout Work Areas Directory Add spaces to map 6 Conference room 1 Fac…" at bounding box center [382, 189] width 765 height 320
type input "6"
click at [354, 29] on div at bounding box center [410, 29] width 437 height 0
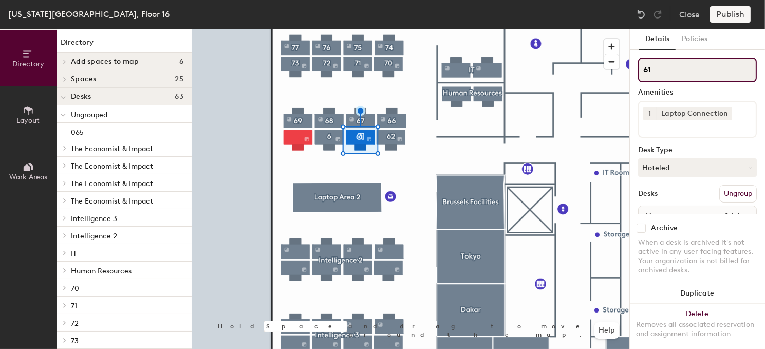
drag, startPoint x: 666, startPoint y: 63, endPoint x: 631, endPoint y: 67, distance: 35.2
click at [631, 67] on div "Details Policies 61 Amenities 1 Laptop Connection Desk Type Hoteled Desks Ungro…" at bounding box center [697, 189] width 135 height 320
type input "63"
click at [600, 70] on div "Directory Layout Work Areas Directory Add spaces to map 6 Conference room 1 Fac…" at bounding box center [382, 189] width 765 height 320
type input "64"
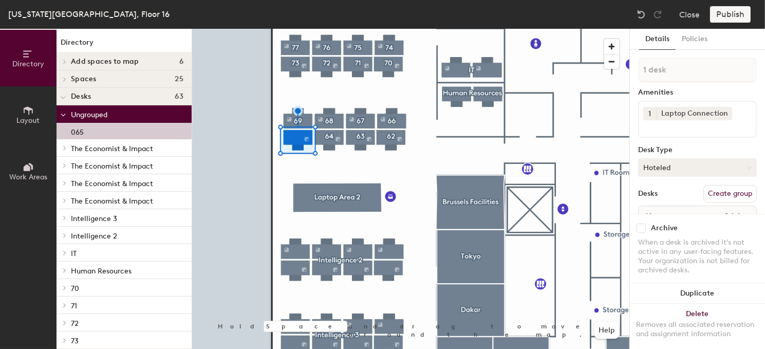
drag, startPoint x: 711, startPoint y: 190, endPoint x: 698, endPoint y: 164, distance: 28.5
click at [708, 185] on button "Create group" at bounding box center [729, 193] width 53 height 17
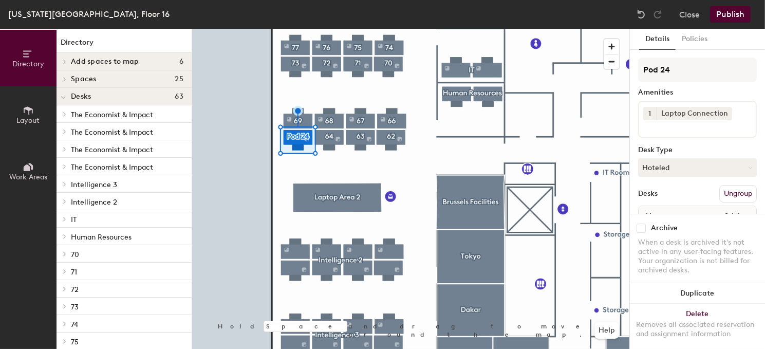
click at [591, 70] on div "Directory Layout Work Areas Directory Add spaces to map 6 Conference room 1 Fac…" at bounding box center [382, 189] width 765 height 320
type input "65"
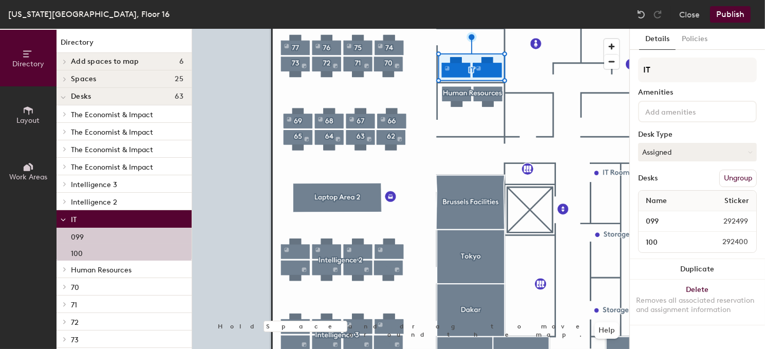
click at [731, 179] on button "Ungroup" at bounding box center [737, 177] width 37 height 17
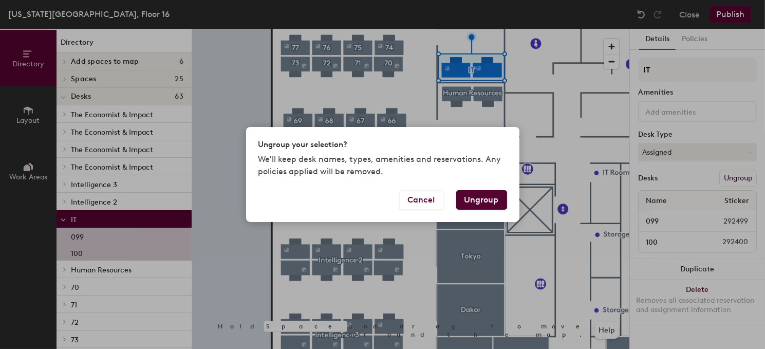
click at [471, 201] on button "Ungroup" at bounding box center [481, 200] width 51 height 20
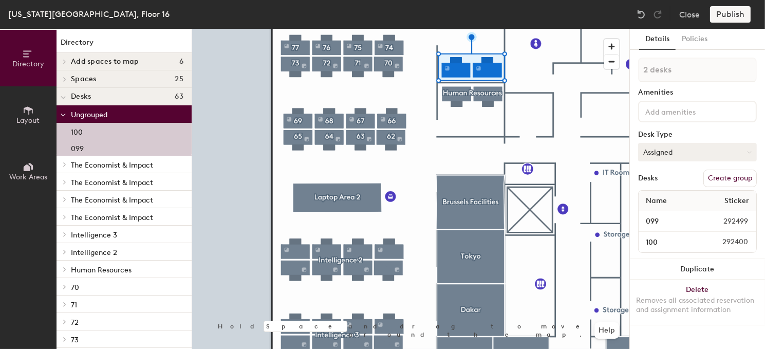
click at [678, 150] on button "Assigned" at bounding box center [697, 152] width 119 height 18
click at [653, 212] on div "Hoteled" at bounding box center [689, 214] width 103 height 15
drag, startPoint x: 720, startPoint y: 177, endPoint x: 650, endPoint y: 141, distance: 78.6
click at [718, 176] on button "Create group" at bounding box center [729, 177] width 53 height 17
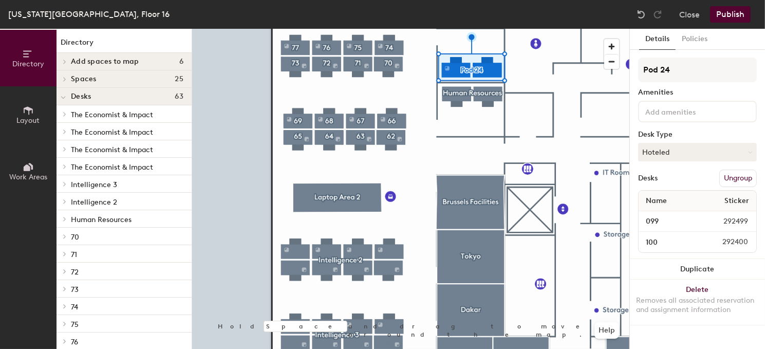
click at [422, 29] on div at bounding box center [410, 29] width 437 height 0
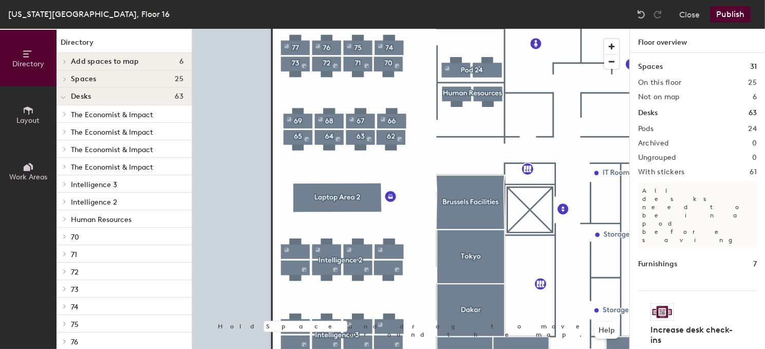
click at [456, 29] on div at bounding box center [410, 29] width 437 height 0
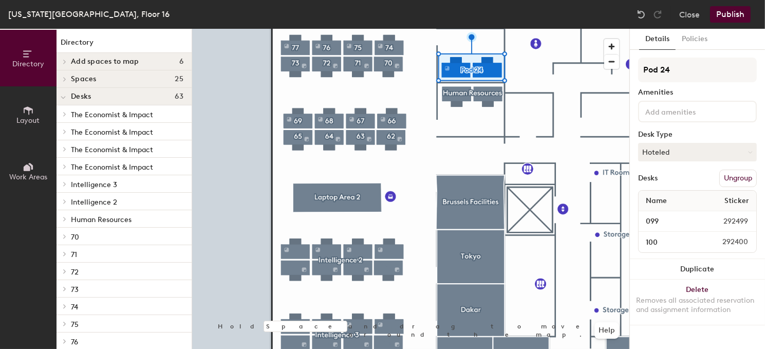
click at [735, 179] on button "Ungroup" at bounding box center [737, 177] width 37 height 17
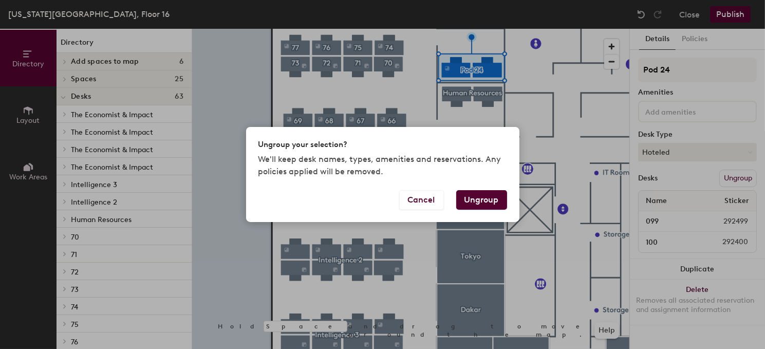
click at [471, 201] on button "Ungroup" at bounding box center [481, 200] width 51 height 20
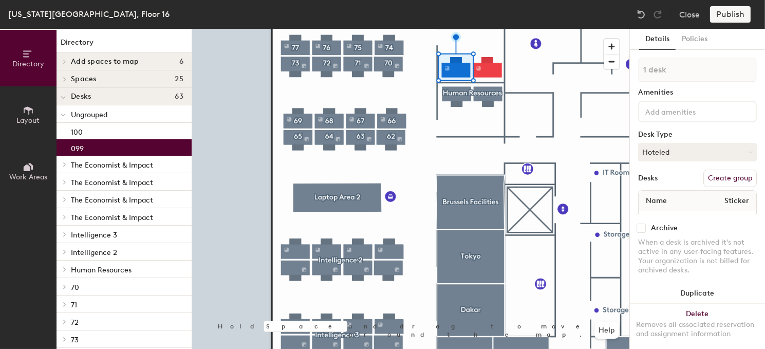
drag, startPoint x: 705, startPoint y: 177, endPoint x: 699, endPoint y: 166, distance: 12.4
click at [705, 177] on button "Create group" at bounding box center [729, 177] width 53 height 17
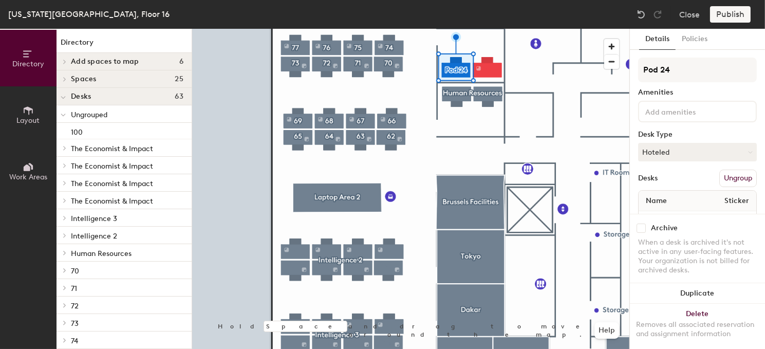
click at [572, 75] on div "Directory Layout Work Areas Directory Add spaces to map 6 Conference room 1 Fac…" at bounding box center [382, 189] width 765 height 320
type input "99"
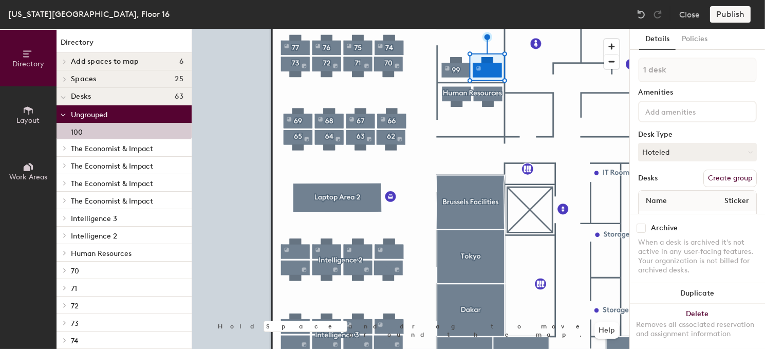
click at [722, 176] on button "Create group" at bounding box center [729, 177] width 53 height 17
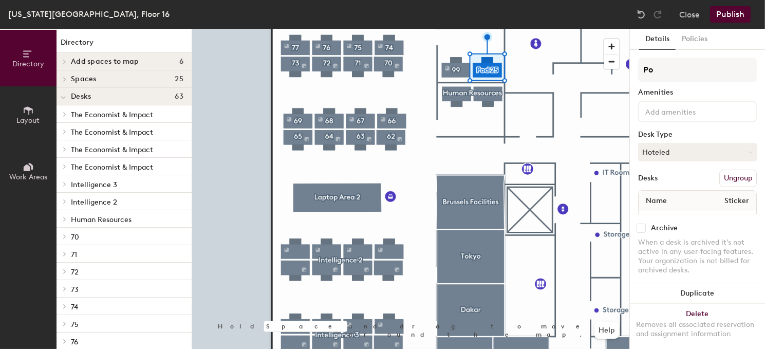
type input "P"
type input "100"
click at [424, 29] on div at bounding box center [410, 29] width 437 height 0
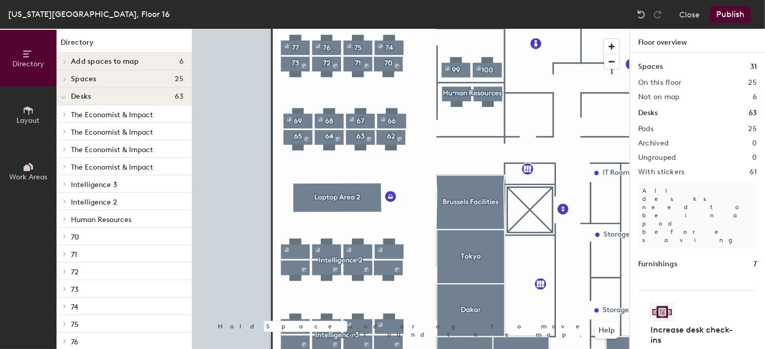
click at [453, 29] on div at bounding box center [410, 29] width 437 height 0
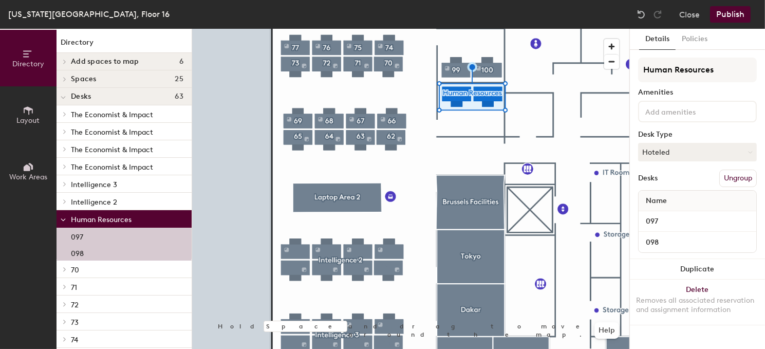
click at [731, 176] on button "Ungroup" at bounding box center [737, 177] width 37 height 17
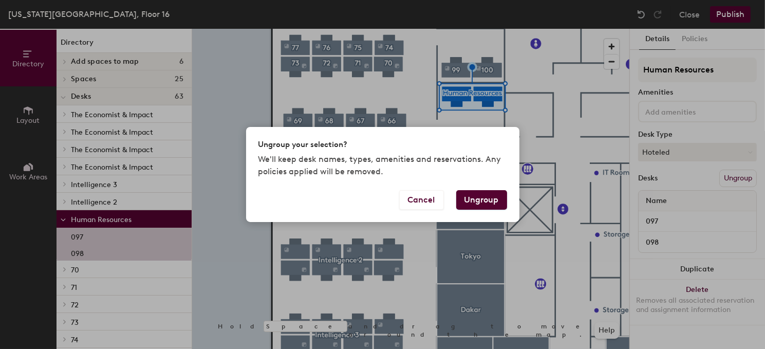
click at [471, 200] on button "Ungroup" at bounding box center [481, 200] width 51 height 20
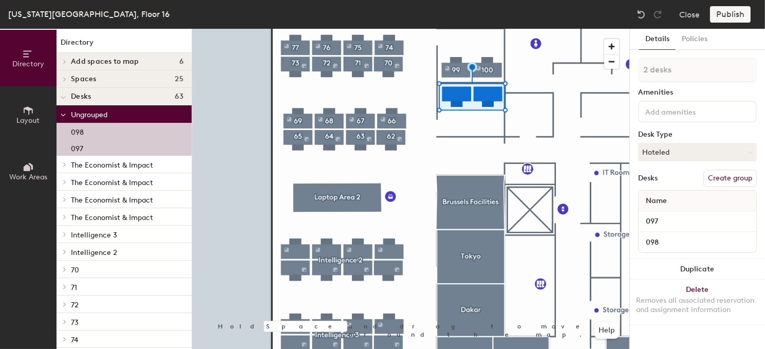
type input "1 desk"
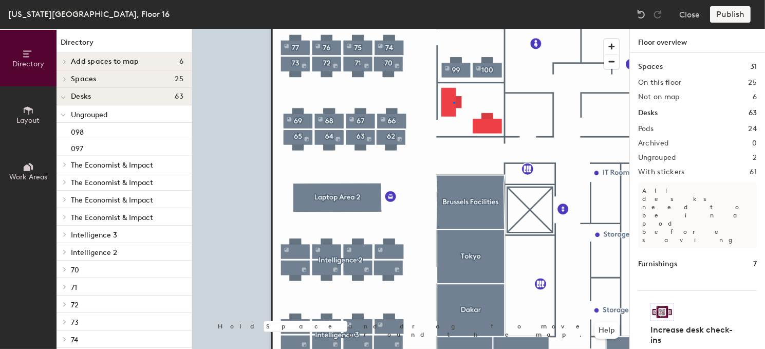
click at [454, 29] on div at bounding box center [410, 29] width 437 height 0
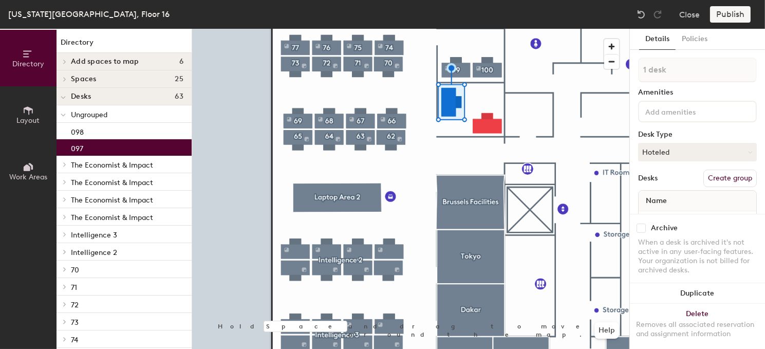
click at [715, 177] on button "Create group" at bounding box center [729, 177] width 53 height 17
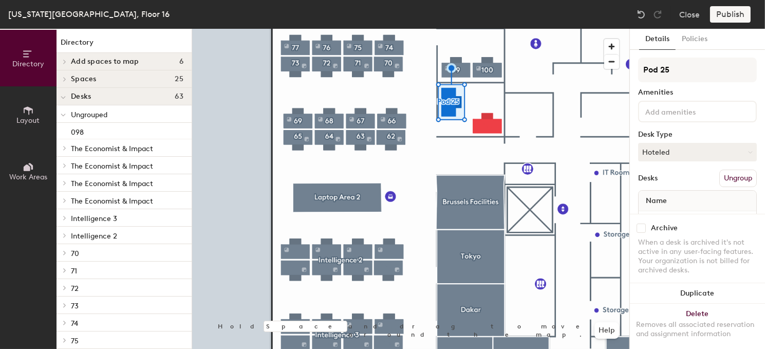
click at [581, 75] on div "Directory Layout Work Areas Directory Add spaces to map 6 Conference room 1 Fac…" at bounding box center [382, 189] width 765 height 320
type input "98"
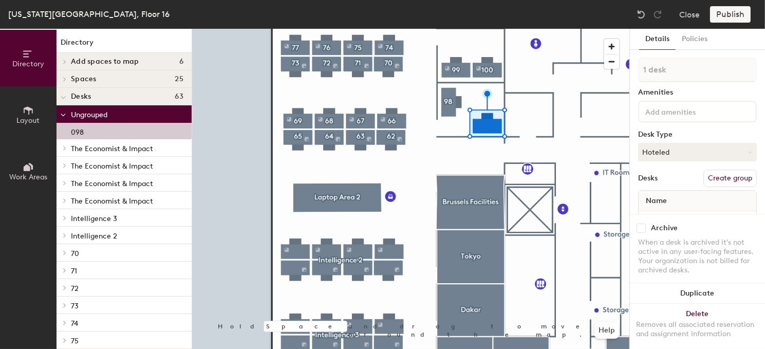
drag, startPoint x: 709, startPoint y: 176, endPoint x: 697, endPoint y: 141, distance: 37.5
click at [709, 173] on button "Create group" at bounding box center [729, 177] width 53 height 17
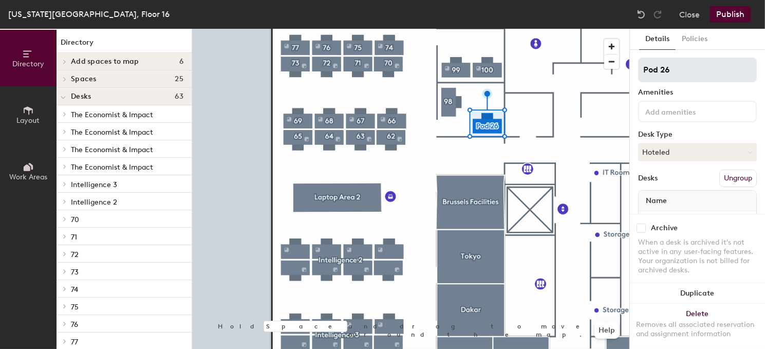
click at [558, 65] on div "Directory Layout Work Areas Directory Add spaces to map 6 Conference room 1 Fac…" at bounding box center [382, 189] width 765 height 320
type input "96"
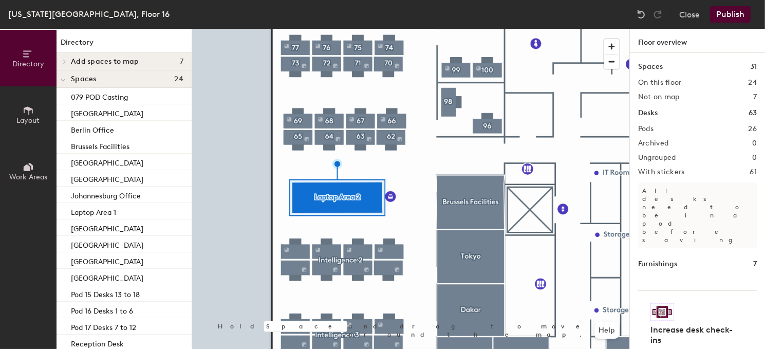
click at [388, 29] on div at bounding box center [410, 29] width 437 height 0
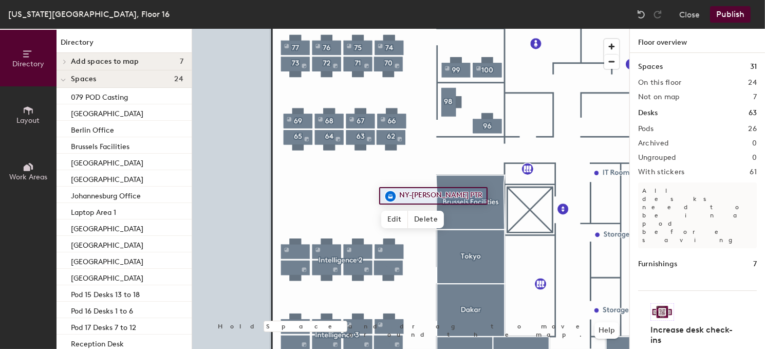
drag, startPoint x: 674, startPoint y: 70, endPoint x: 637, endPoint y: 69, distance: 36.5
click at [339, 29] on div at bounding box center [410, 29] width 437 height 0
click at [740, 14] on button "Publish" at bounding box center [730, 14] width 41 height 16
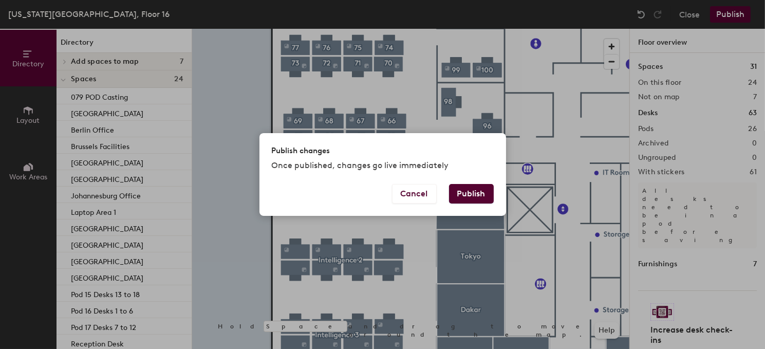
click at [466, 198] on button "Publish" at bounding box center [471, 194] width 45 height 20
